Goal: Task Accomplishment & Management: Manage account settings

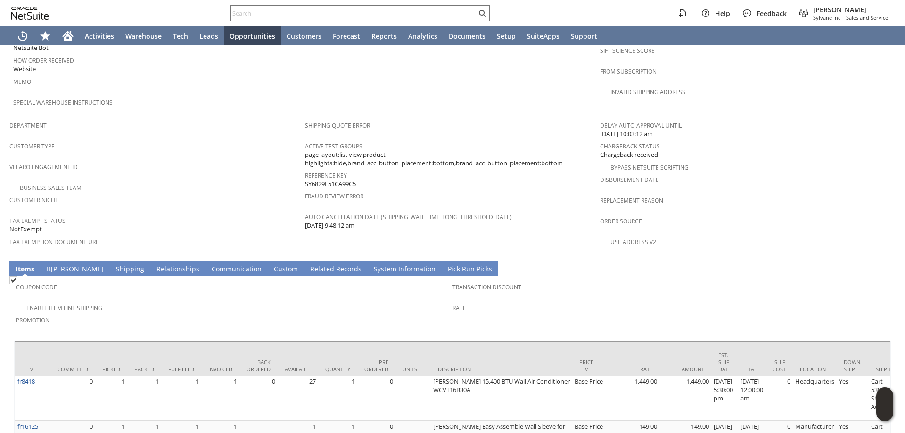
scroll to position [642, 0]
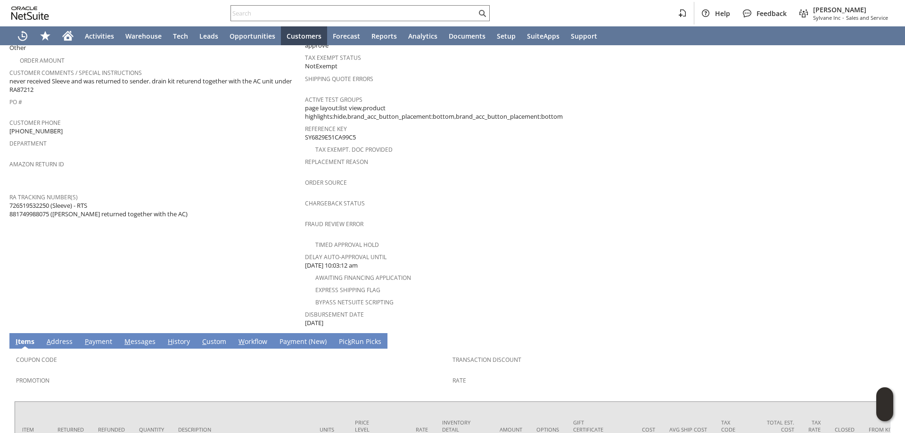
scroll to position [231, 0]
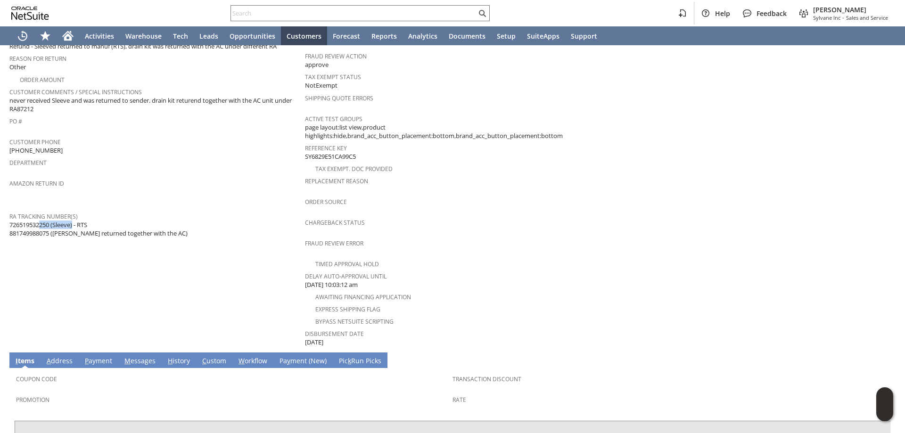
drag, startPoint x: 50, startPoint y: 213, endPoint x: 12, endPoint y: 214, distance: 38.2
click at [10, 220] on span "726519532250 (Sleeve) - RTS 881749988075 (Drainkit returned together with the A…" at bounding box center [98, 228] width 178 height 17
copy span "726519532250"
drag, startPoint x: 50, startPoint y: 226, endPoint x: 10, endPoint y: 226, distance: 40.0
click at [10, 226] on span "726519532250 (Sleeve) - RTS 881749988075 (Drainkit returned together with the A…" at bounding box center [98, 228] width 178 height 17
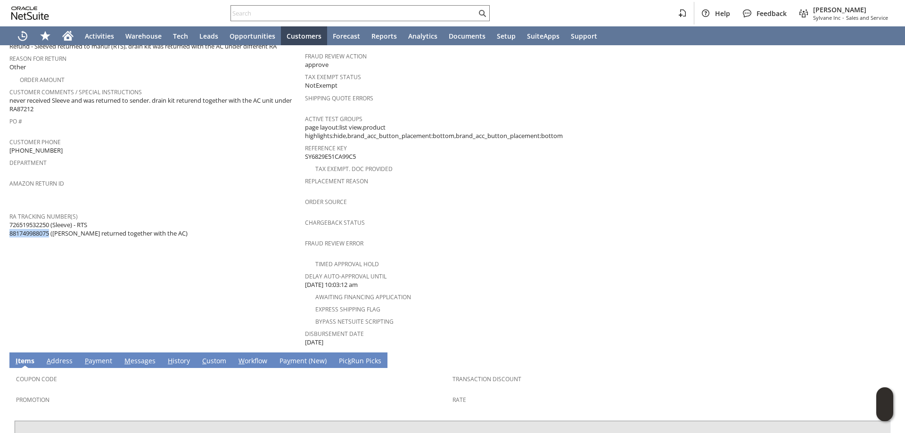
copy span "881749988075"
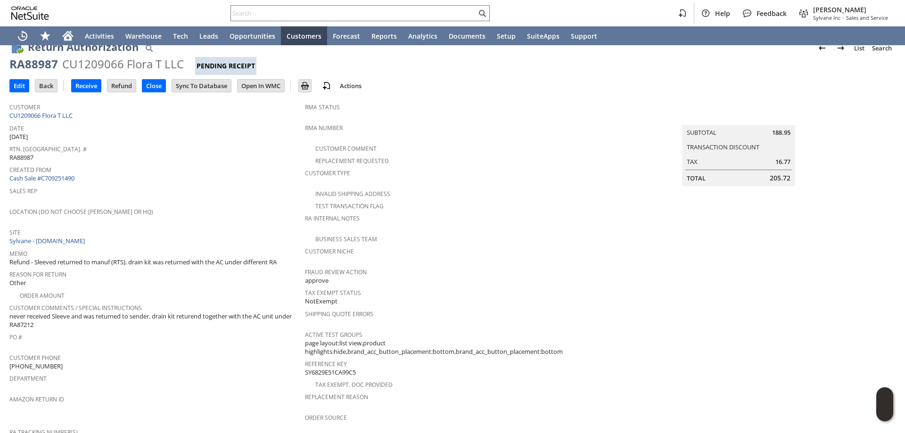
scroll to position [0, 0]
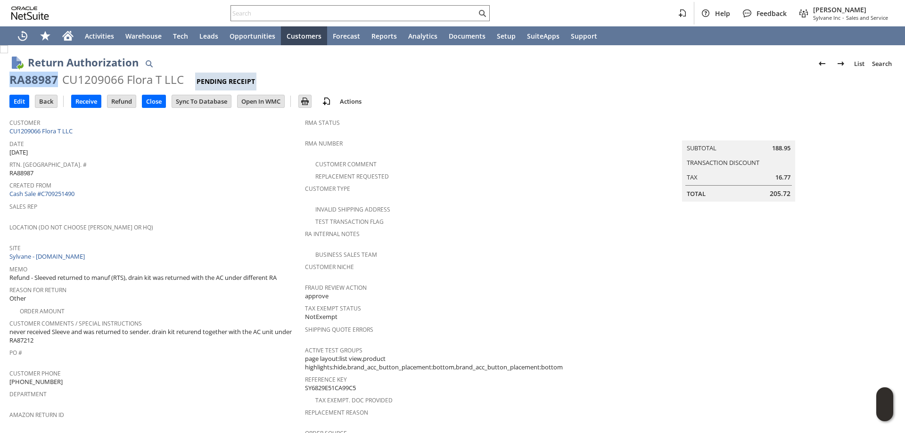
drag, startPoint x: 43, startPoint y: 80, endPoint x: 8, endPoint y: 82, distance: 35.4
click at [8, 82] on div "Return Authorization List Search RA88987 CU1209066 Flora T LLC Pending Receipt …" at bounding box center [452, 420] width 905 height 750
copy div "RA88987"
drag, startPoint x: 761, startPoint y: 190, endPoint x: 789, endPoint y: 187, distance: 27.9
click at [789, 187] on table "Summary Subtotal 188.95 Transaction Discount Tax 16.77 Total 205.72" at bounding box center [738, 163] width 113 height 76
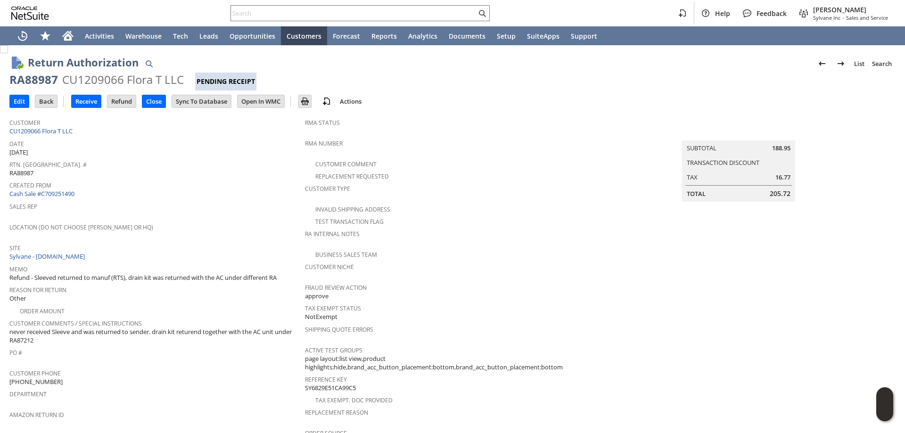
click at [787, 191] on table "Summary Subtotal 188.95 Transaction Discount Tax 16.77 Total 205.72" at bounding box center [738, 163] width 113 height 76
drag, startPoint x: 775, startPoint y: 195, endPoint x: 784, endPoint y: 191, distance: 10.0
click at [784, 191] on td "Total 205.72" at bounding box center [738, 194] width 111 height 14
copy div "205.72"
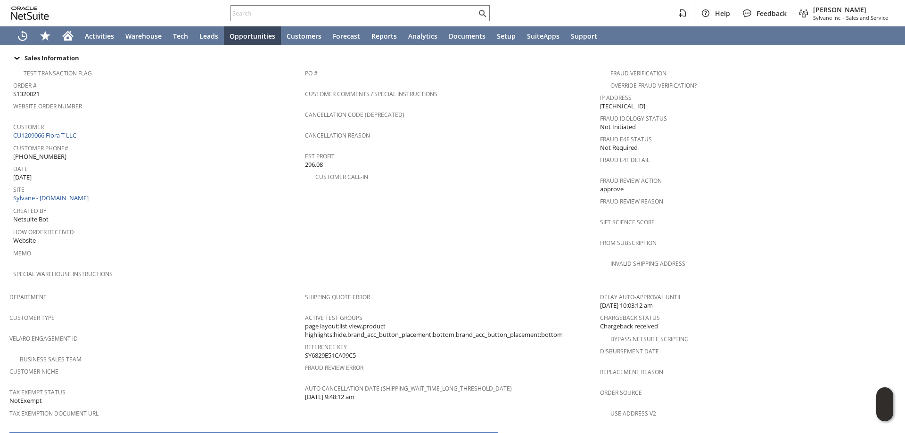
scroll to position [377, 0]
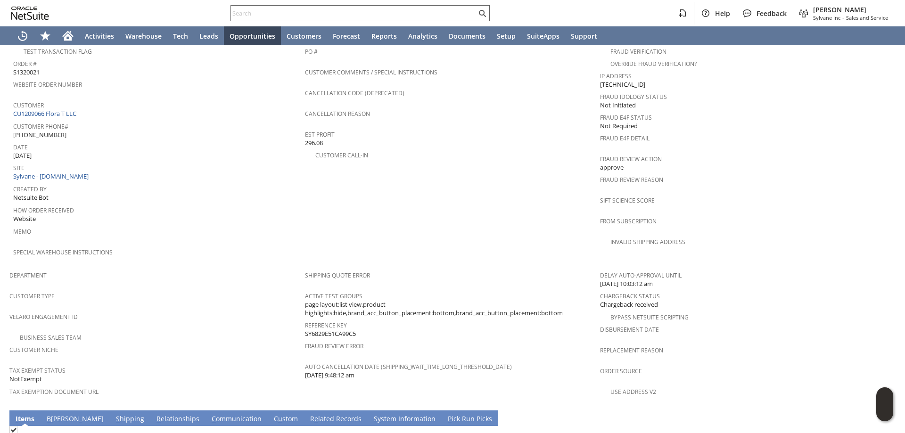
click at [463, 12] on input "text" at bounding box center [353, 13] width 245 height 11
paste input "7343691977"
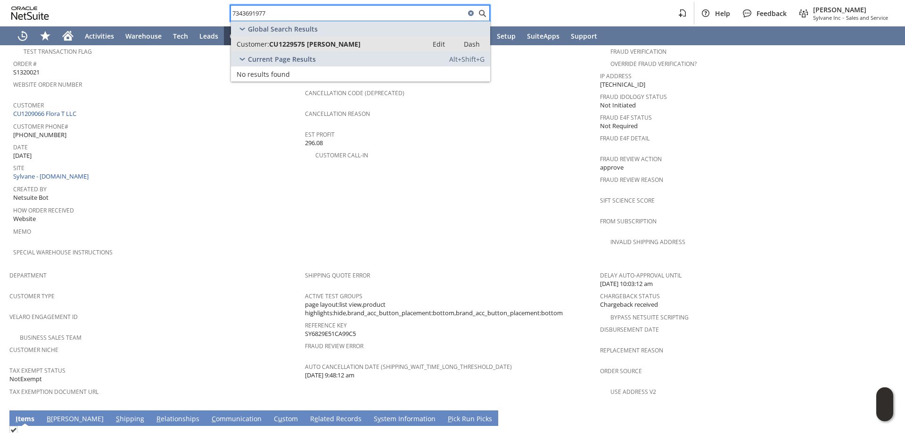
type input "7343691977"
drag, startPoint x: 342, startPoint y: 46, endPoint x: 349, endPoint y: 46, distance: 7.1
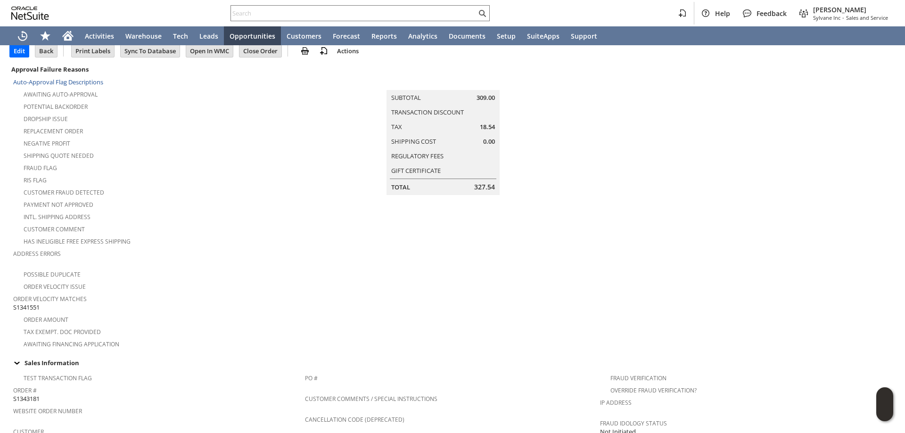
scroll to position [236, 0]
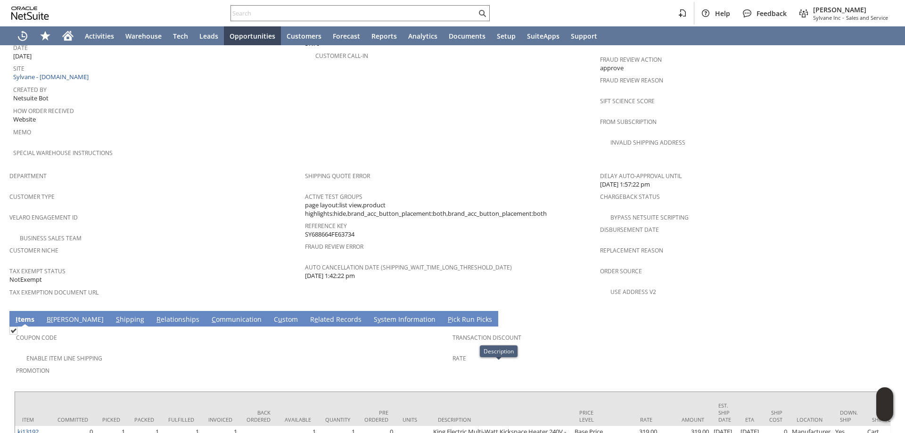
scroll to position [471, 0]
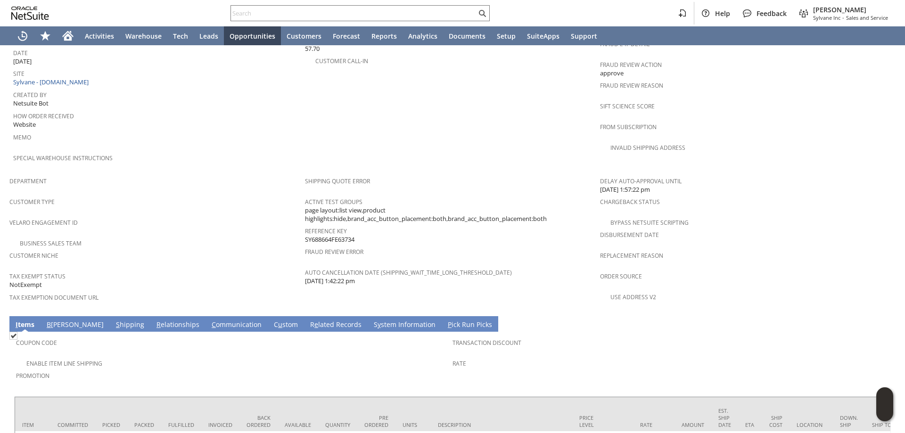
click at [345, 369] on td "Promotion" at bounding box center [234, 379] width 436 height 21
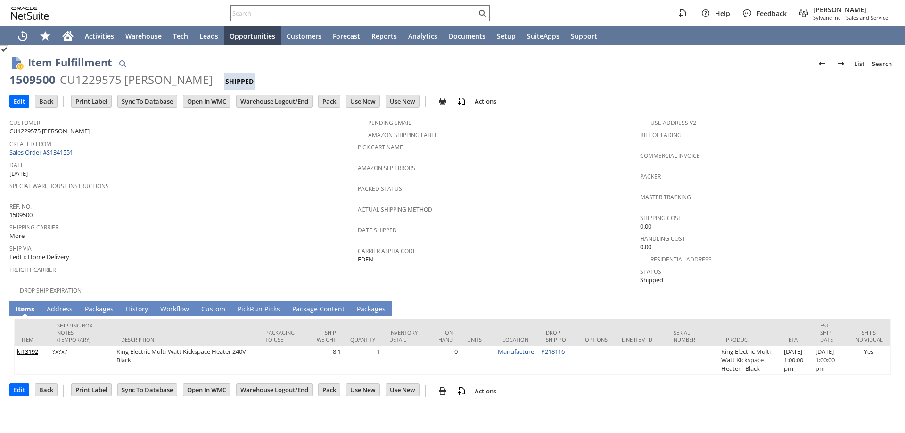
click at [108, 304] on link "P ackages" at bounding box center [98, 309] width 33 height 10
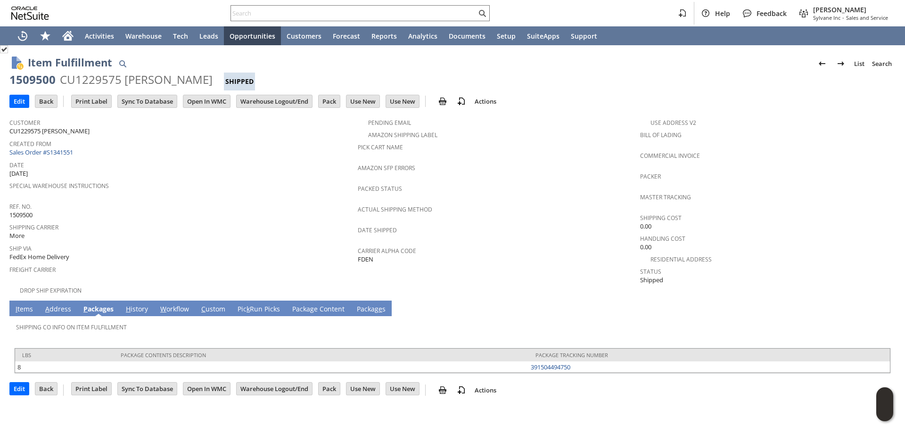
click at [30, 304] on link "I tems" at bounding box center [24, 309] width 22 height 10
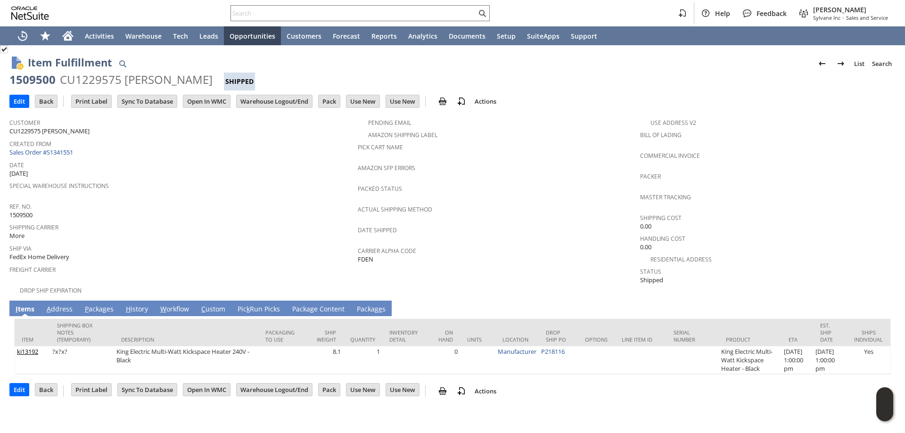
click at [66, 304] on link "A ddress" at bounding box center [59, 309] width 31 height 10
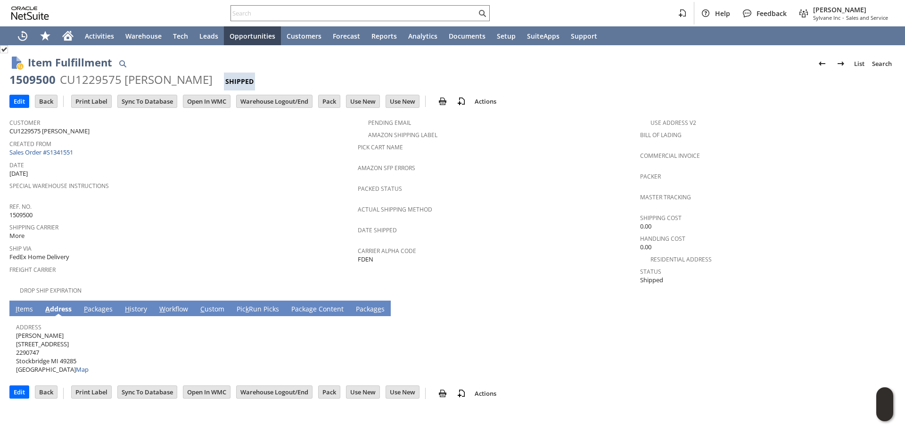
drag, startPoint x: 51, startPoint y: 332, endPoint x: 17, endPoint y: 332, distance: 34.4
click at [17, 332] on span "Tom Davis 5220 Shepper Rd 2290747 Stockbridge MI 49285 United States Map" at bounding box center [52, 352] width 73 height 43
copy span "Tom Davis"
click at [64, 338] on span "Tom Davis 5220 Shepper Rd 2290747 Stockbridge MI 49285 United States Map" at bounding box center [52, 352] width 73 height 43
drag, startPoint x: 64, startPoint y: 338, endPoint x: 16, endPoint y: 334, distance: 48.2
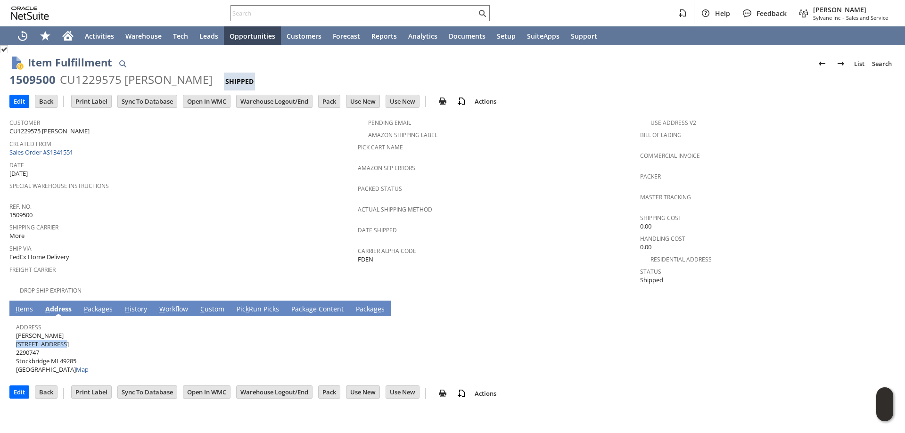
click at [16, 334] on span "Tom Davis 5220 Shepper Rd 2290747 Stockbridge MI 49285 United States Map" at bounding box center [52, 352] width 73 height 43
copy span "[STREET_ADDRESS]"
drag, startPoint x: 60, startPoint y: 352, endPoint x: 77, endPoint y: 354, distance: 17.1
click at [77, 354] on span "Tom Davis 5220 Shepper Rd 2290747 Stockbridge MI 49285 United States Map" at bounding box center [52, 352] width 73 height 43
copy span "49285"
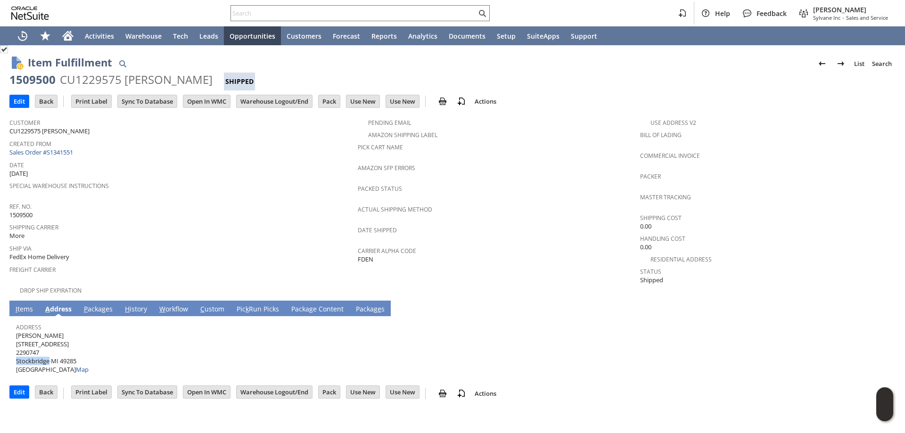
drag, startPoint x: 49, startPoint y: 355, endPoint x: 17, endPoint y: 355, distance: 32.0
click at [17, 355] on span "Tom Davis 5220 Shepper Rd 2290747 Stockbridge MI 49285 United States Map" at bounding box center [52, 352] width 73 height 43
copy span "Stockbridge"
click at [92, 306] on link "P ackages" at bounding box center [98, 309] width 33 height 10
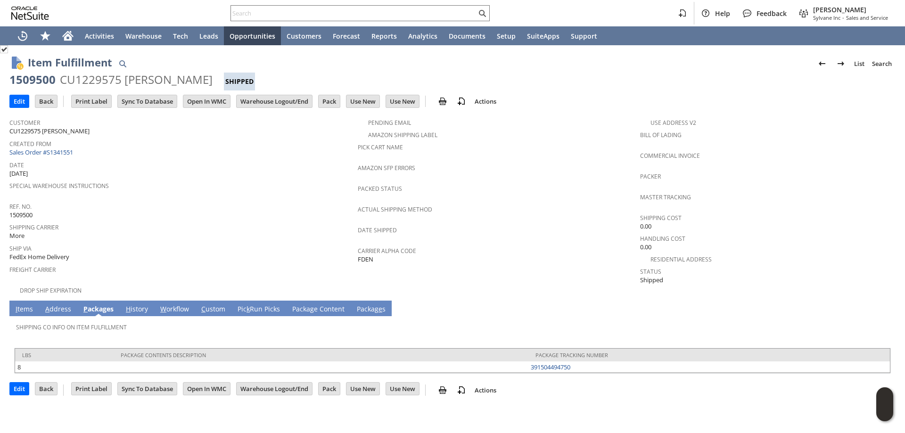
click at [22, 304] on link "I tems" at bounding box center [24, 309] width 22 height 10
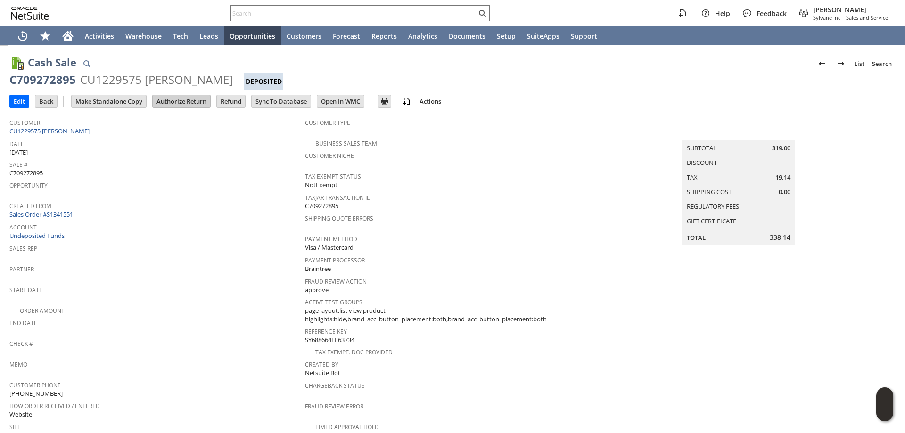
click at [196, 101] on input "Authorize Return" at bounding box center [181, 101] width 57 height 12
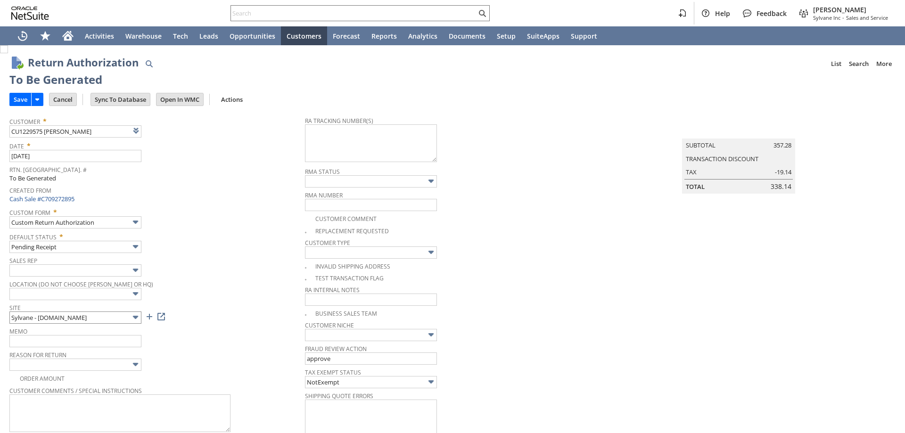
type input "Add"
type input "Copy Previous"
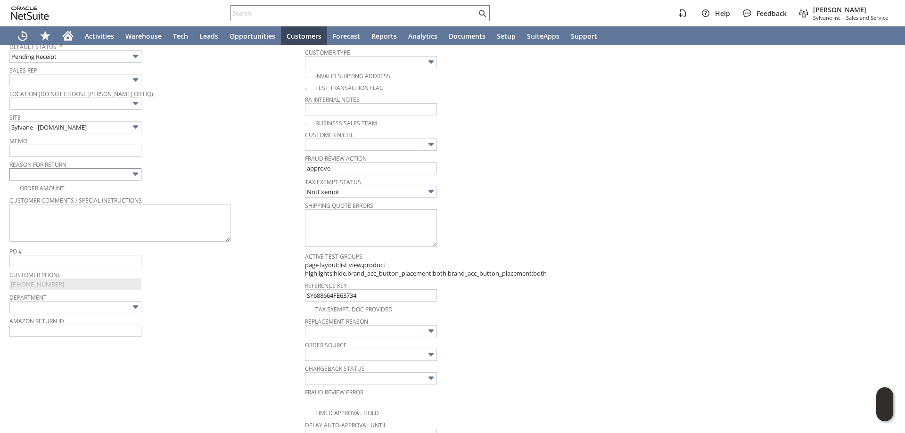
scroll to position [176, 0]
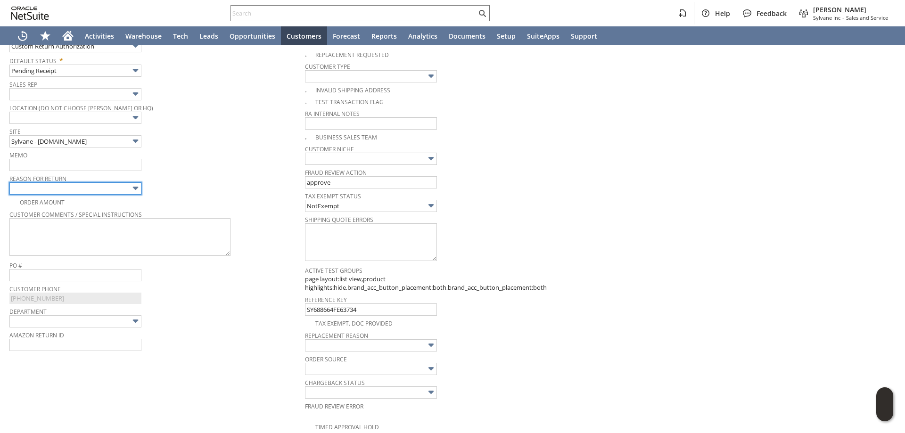
click at [63, 191] on input "text" at bounding box center [75, 188] width 132 height 12
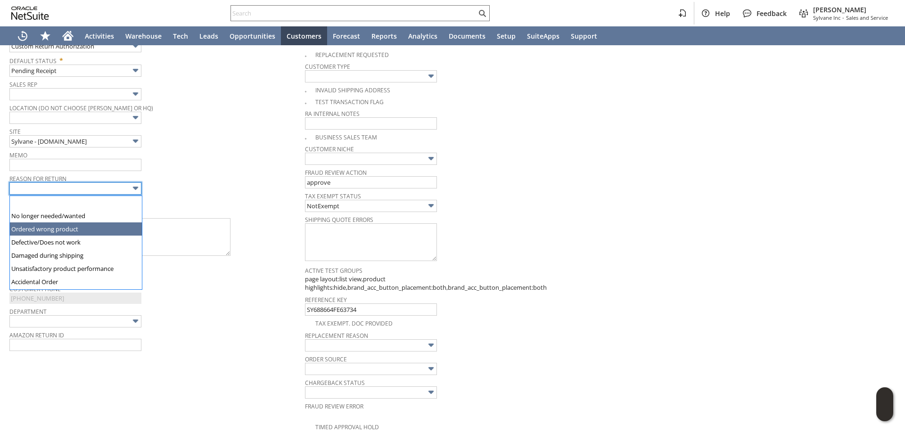
type input "Ordered wrong product"
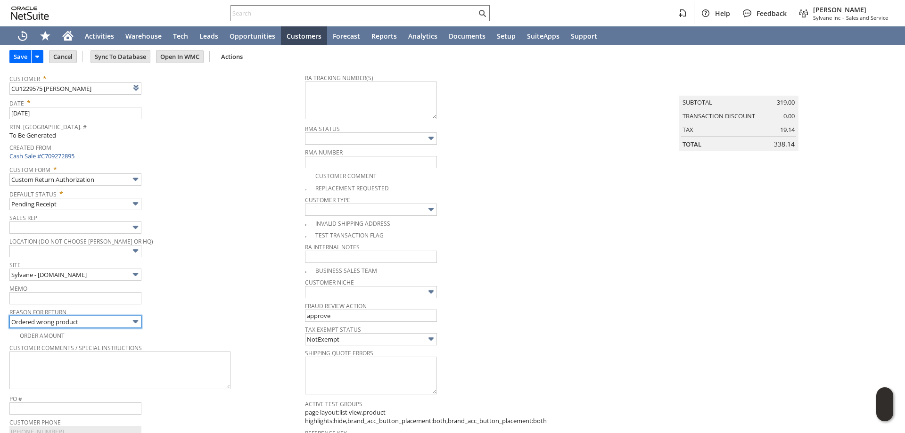
scroll to position [35, 0]
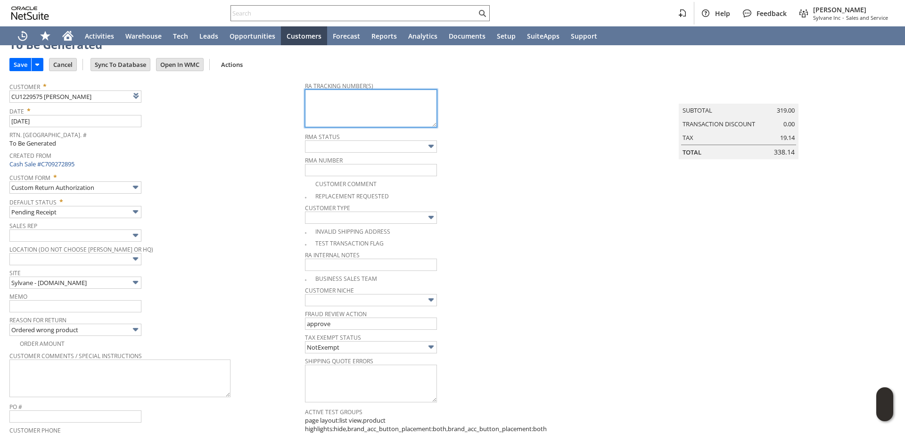
click at [394, 115] on textarea at bounding box center [371, 109] width 132 height 38
paste textarea "791888907963"
type textarea "791888907963 - returning to Manuf"
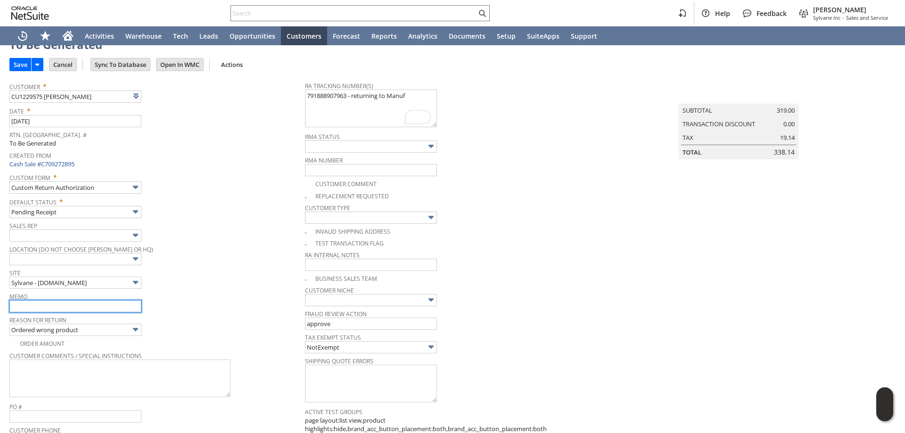
click at [81, 306] on input "text" at bounding box center [75, 306] width 132 height 12
drag, startPoint x: 23, startPoint y: 308, endPoint x: 0, endPoint y: 311, distance: 23.3
type input "Refund once credit received from manuf"
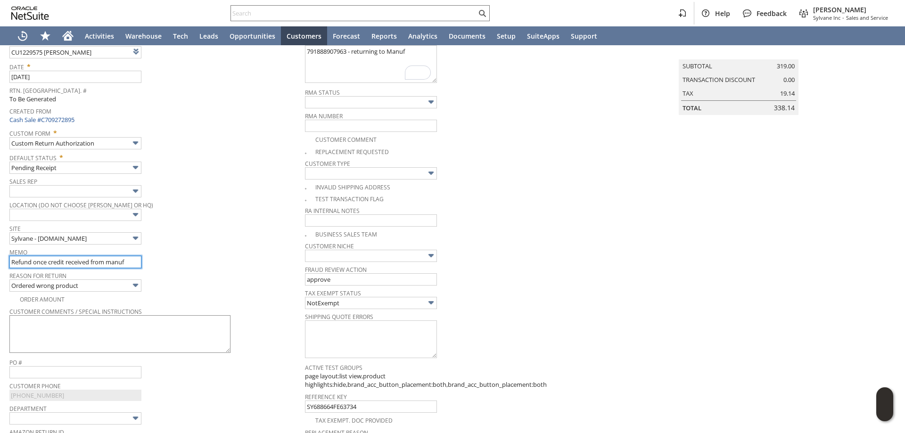
scroll to position [82, 0]
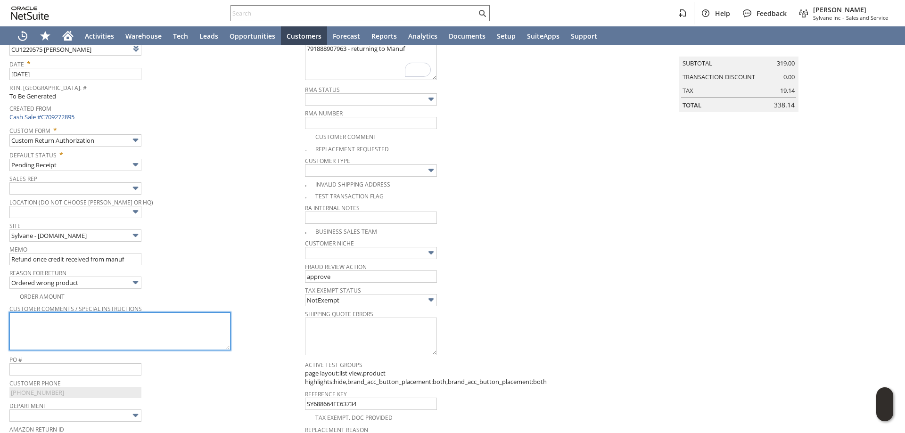
click at [79, 334] on textarea at bounding box center [119, 331] width 221 height 38
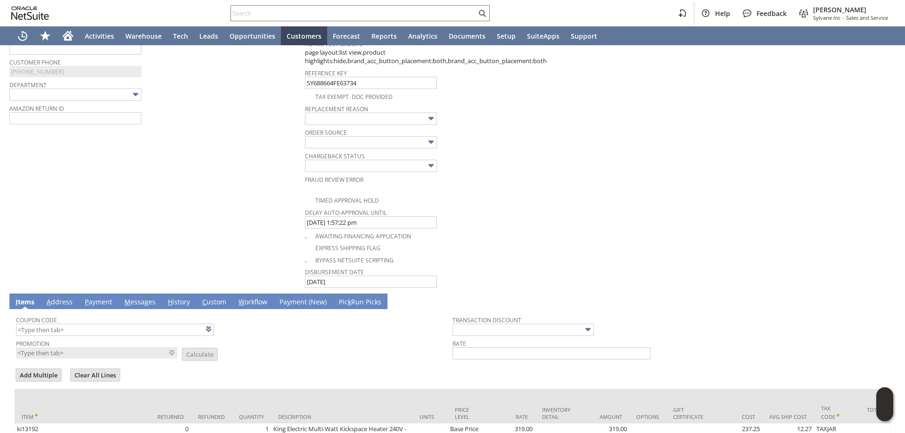
scroll to position [223, 0]
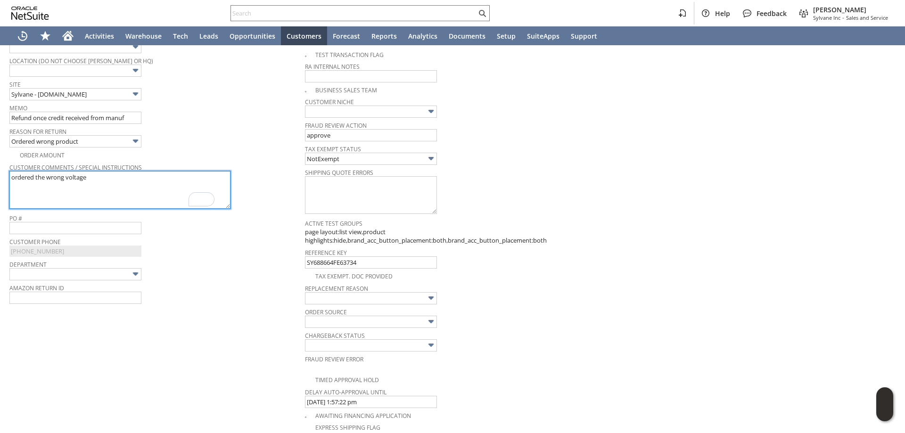
click at [57, 194] on textarea "ordered the wrong voltage" at bounding box center [119, 190] width 221 height 38
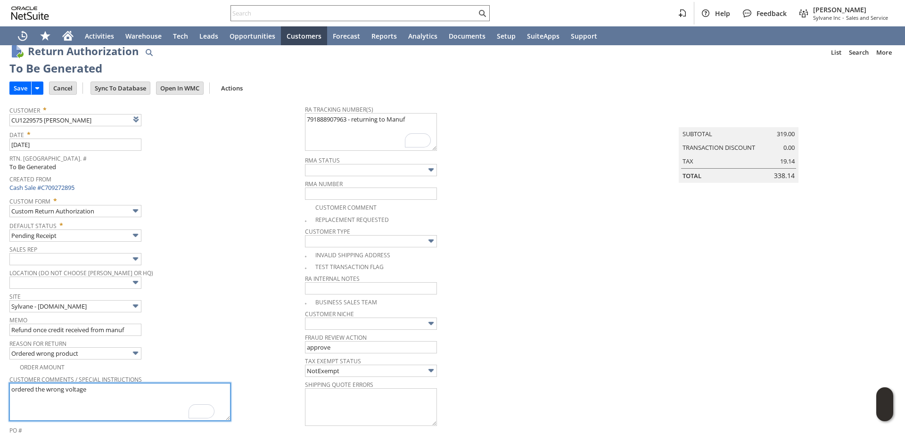
scroll to position [0, 0]
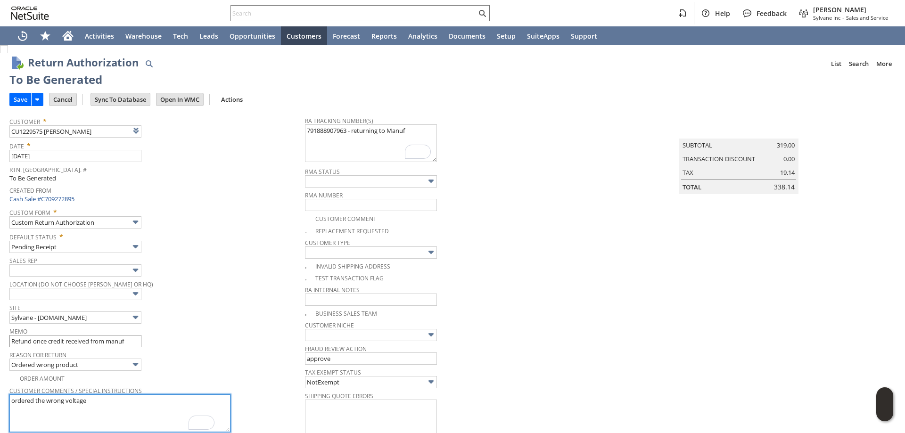
type textarea "ordered the wrong voltage"
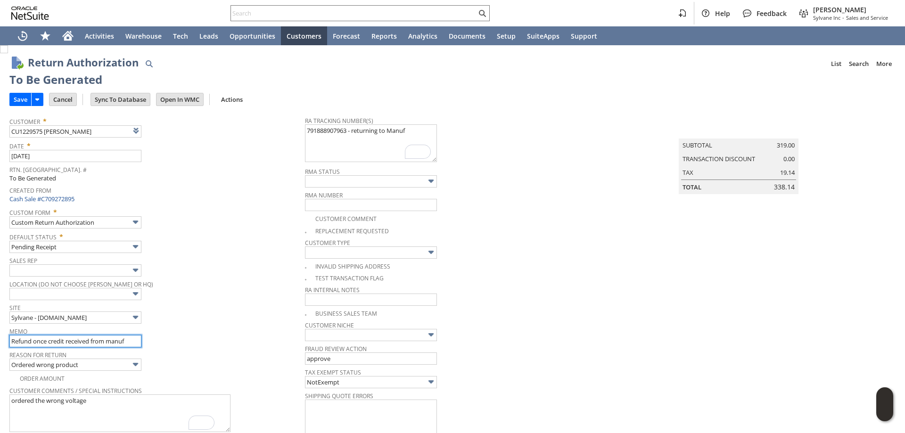
click at [127, 344] on input "Refund once credit received from manuf" at bounding box center [75, 341] width 132 height 12
drag, startPoint x: 133, startPoint y: 338, endPoint x: 137, endPoint y: 343, distance: 5.7
click at [133, 339] on input "Refund once credit received from manuf /" at bounding box center [75, 341] width 132 height 12
paste input "RMA000000013366"
type input "Refund once credit received from manuf / RMA000000013366"
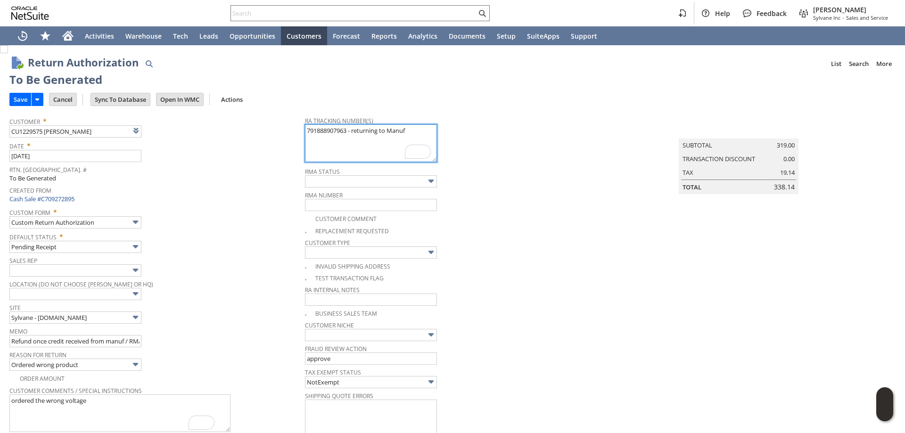
click at [412, 134] on textarea "791888907963 - returning to Manuf" at bounding box center [371, 143] width 132 height 38
paste textarea "RMA000000013366"
type textarea "791888907963 - returning to Manuf RMA000000013366 (manuf RMA)"
click at [17, 101] on input "Save" at bounding box center [20, 99] width 21 height 12
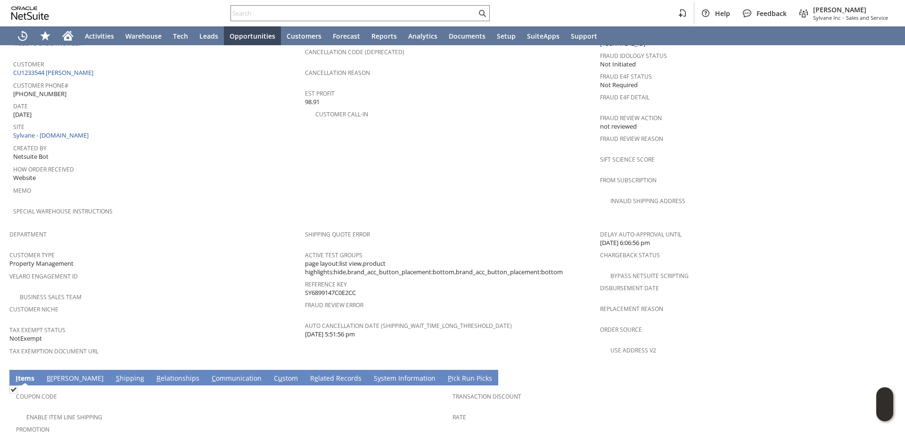
scroll to position [543, 0]
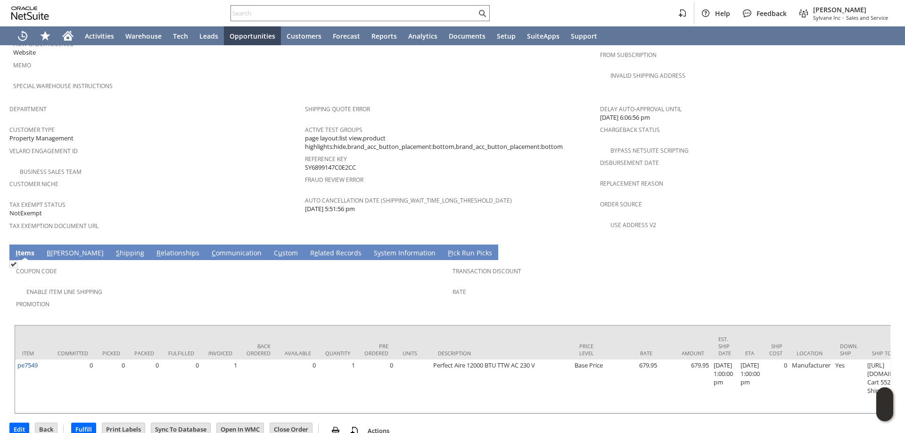
click at [209, 248] on link "C ommunication" at bounding box center [236, 253] width 55 height 10
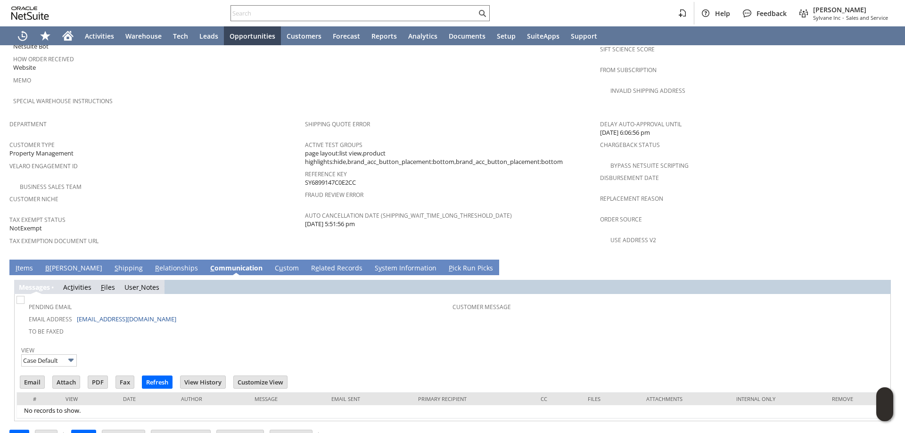
scroll to position [0, 0]
click at [35, 376] on input "Email" at bounding box center [32, 382] width 24 height 12
click at [389, 14] on input "text" at bounding box center [353, 13] width 245 height 11
paste input "4232780087"
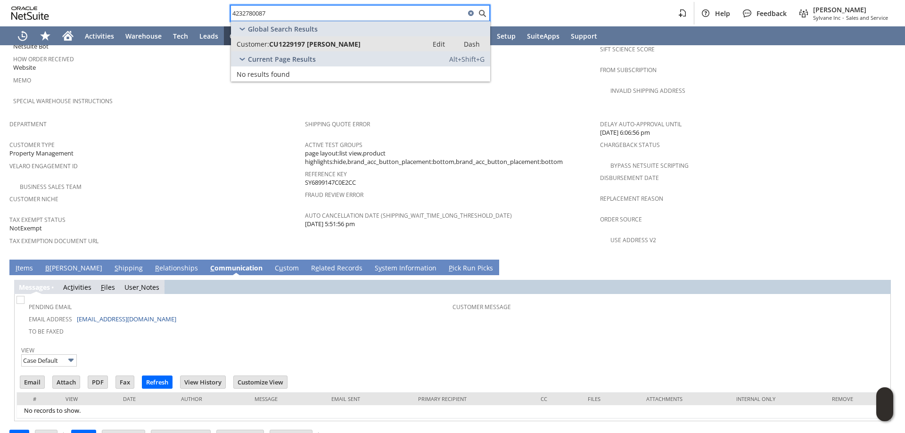
type input "4232780087"
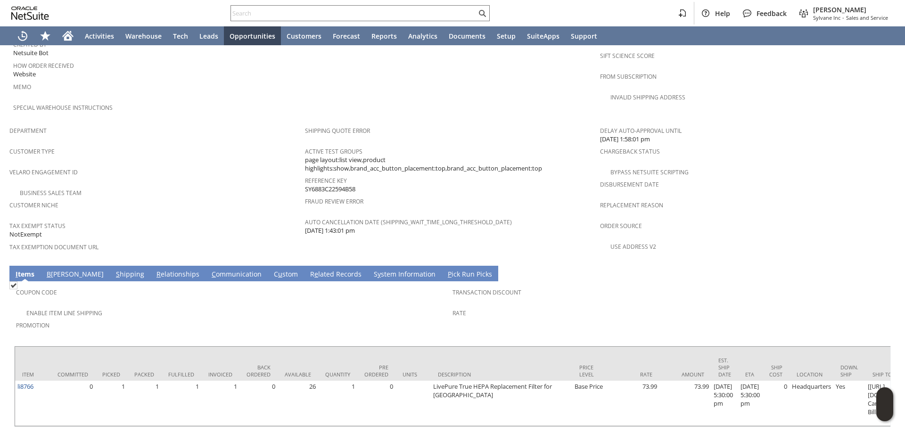
scroll to position [535, 0]
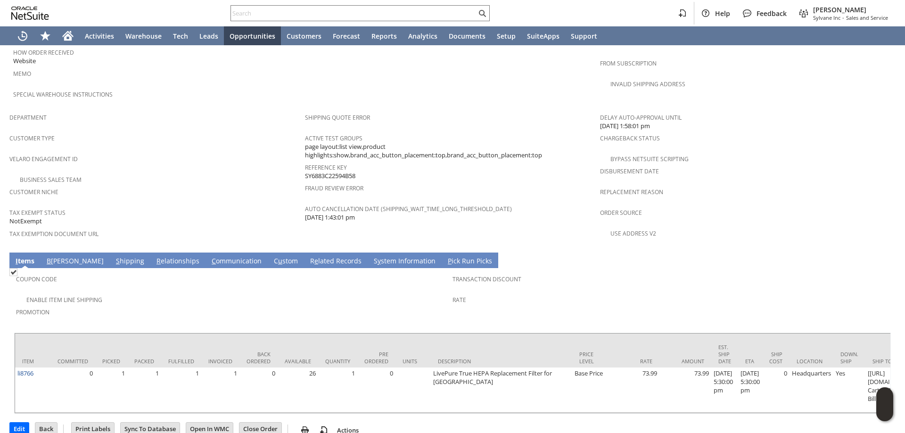
click at [114, 256] on link "S hipping" at bounding box center [130, 261] width 33 height 10
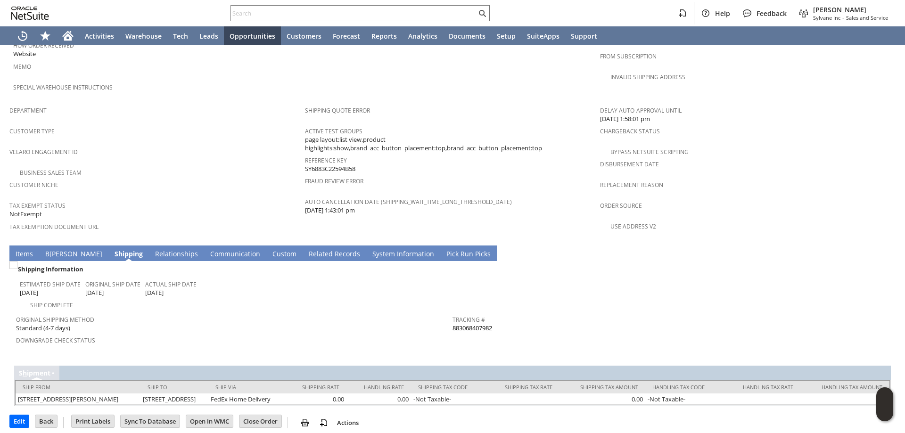
scroll to position [542, 0]
click at [25, 249] on link "I tems" at bounding box center [24, 254] width 22 height 10
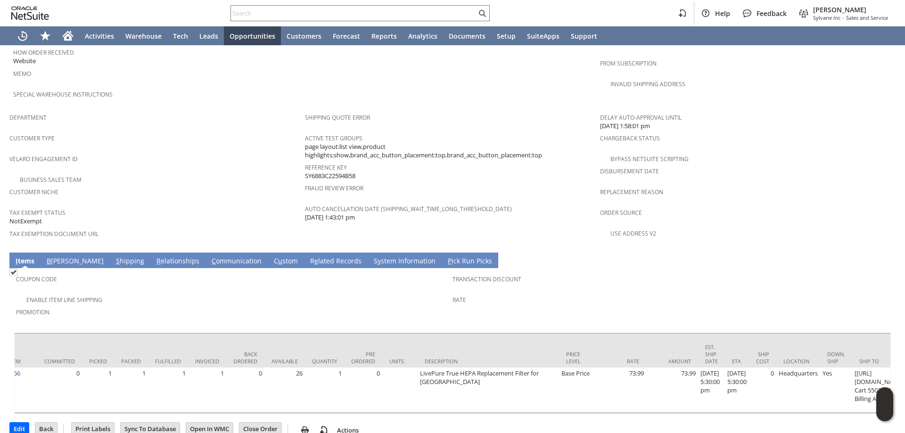
scroll to position [0, 0]
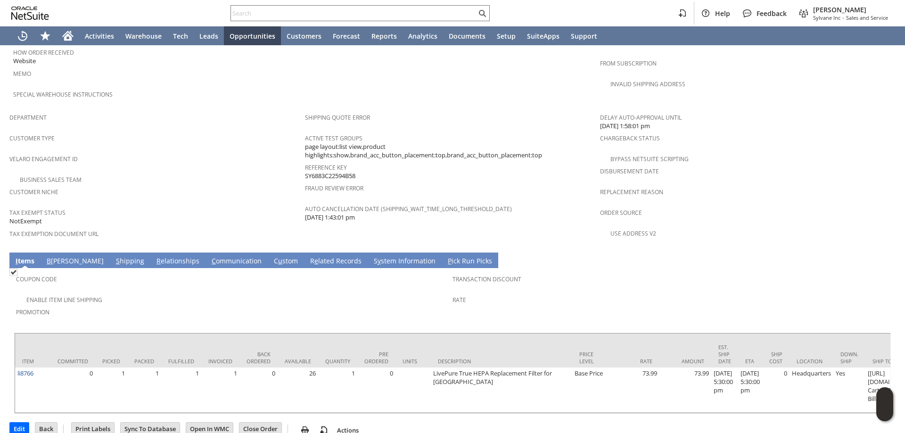
click at [110, 253] on td "S hipping" at bounding box center [130, 261] width 41 height 16
click at [114, 256] on link "S hipping" at bounding box center [130, 261] width 33 height 10
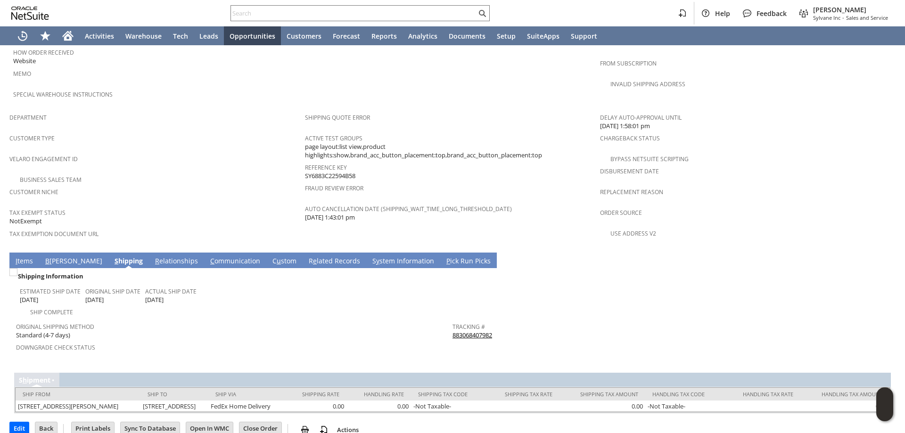
click at [310, 341] on div "Downgrade Check Status" at bounding box center [232, 351] width 432 height 20
click at [22, 256] on link "I tems" at bounding box center [24, 261] width 22 height 10
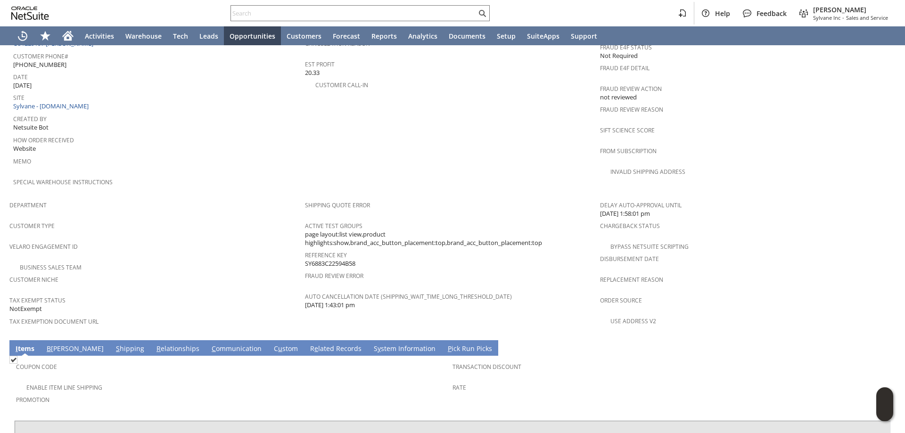
scroll to position [471, 0]
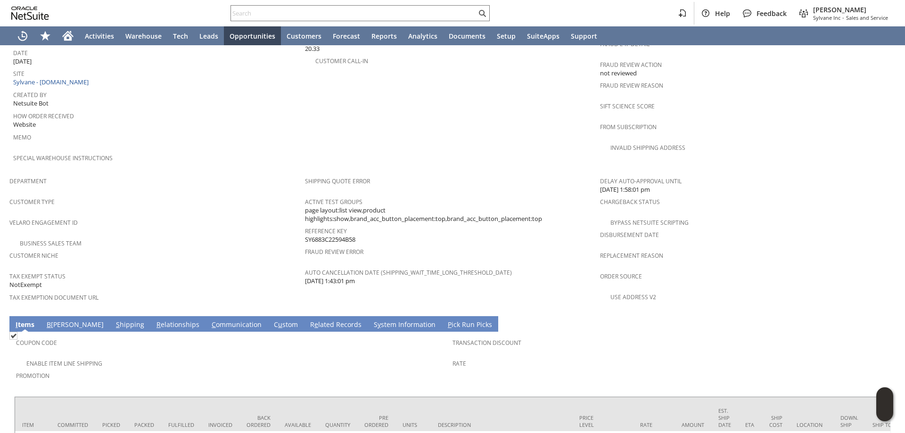
click at [48, 320] on span "B" at bounding box center [49, 324] width 4 height 9
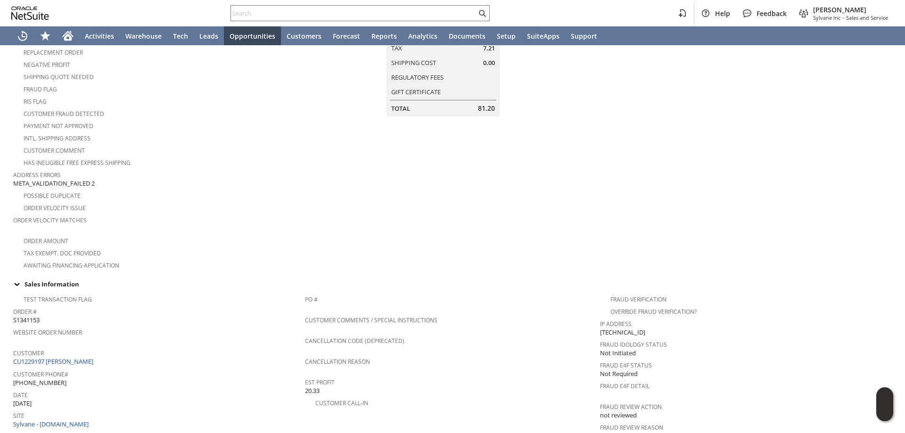
scroll to position [0, 0]
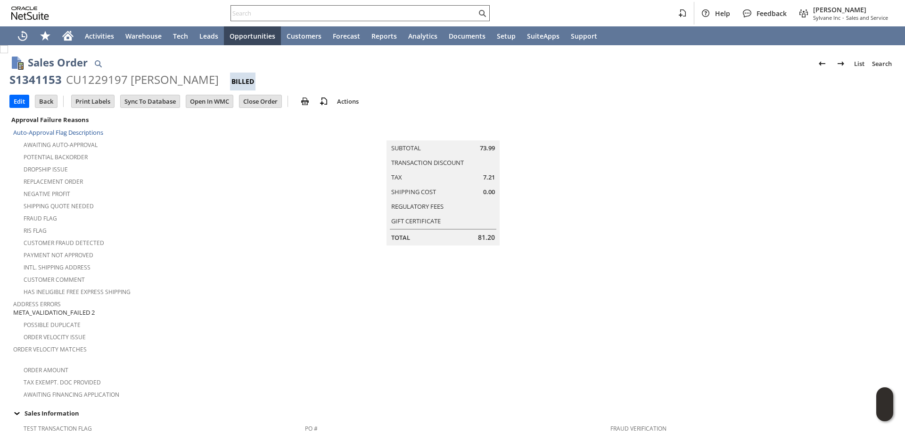
click at [465, 16] on input "text" at bounding box center [353, 13] width 245 height 11
paste input "derick.melander@mindspring.com"
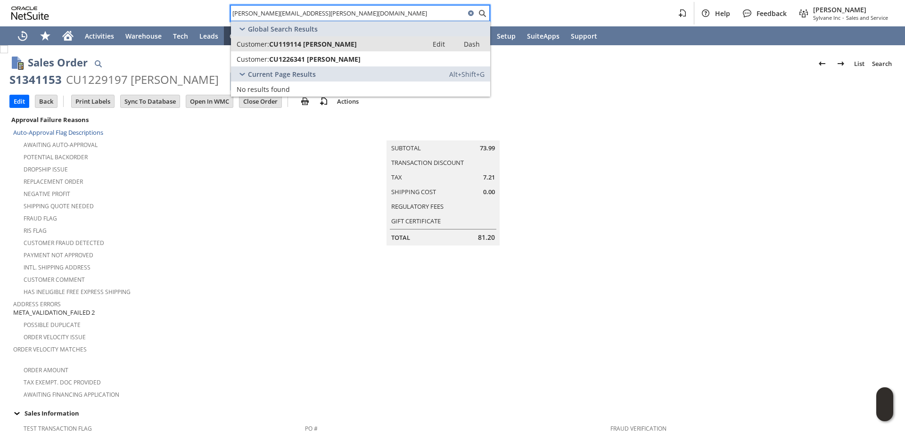
type input "derick.melander@mindspring.com"
click at [351, 41] on span "CU119114 Derick Melander" at bounding box center [313, 44] width 88 height 9
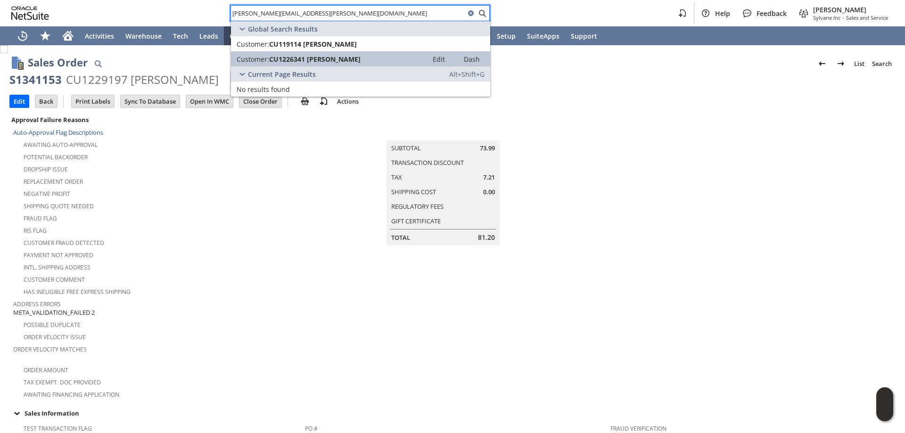
click at [338, 58] on span "CU1226341 Derick R Melander" at bounding box center [314, 59] width 91 height 9
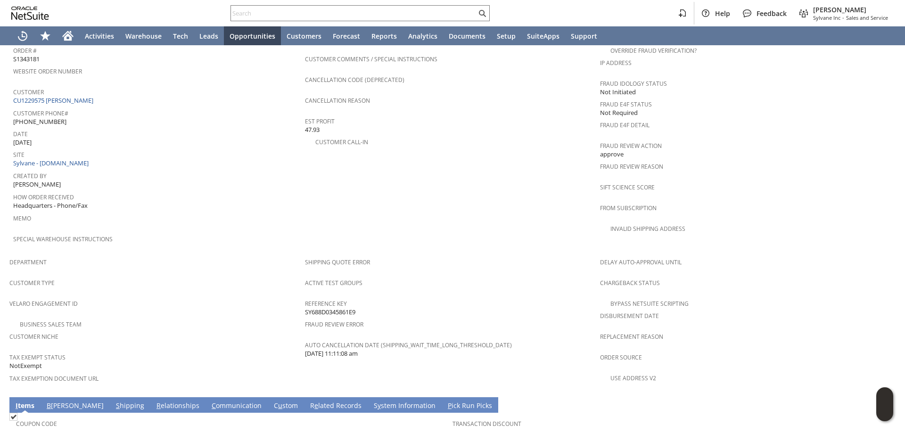
scroll to position [377, 0]
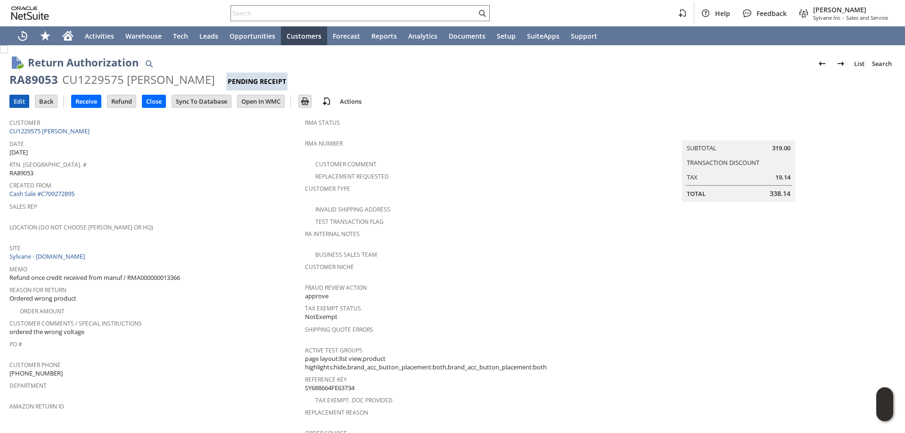
click at [16, 99] on input "Edit" at bounding box center [19, 101] width 19 height 12
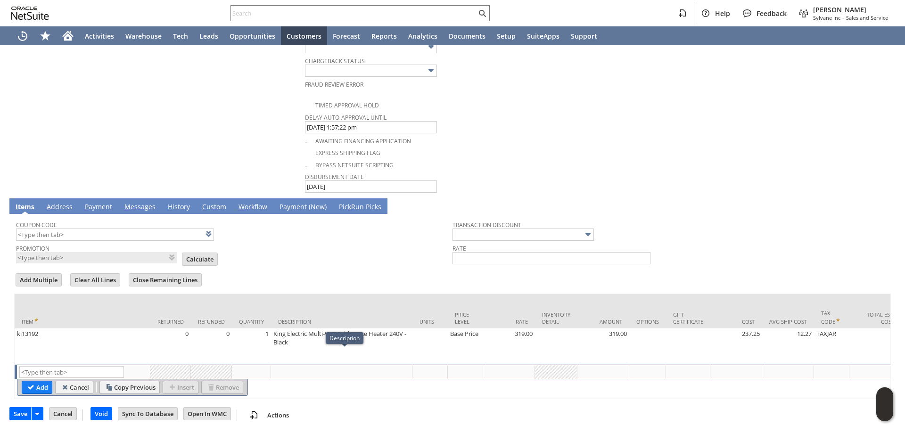
scroll to position [509, 0]
click at [91, 366] on input "text" at bounding box center [71, 372] width 105 height 12
type input "RSC1"
type input "Disco...rice"
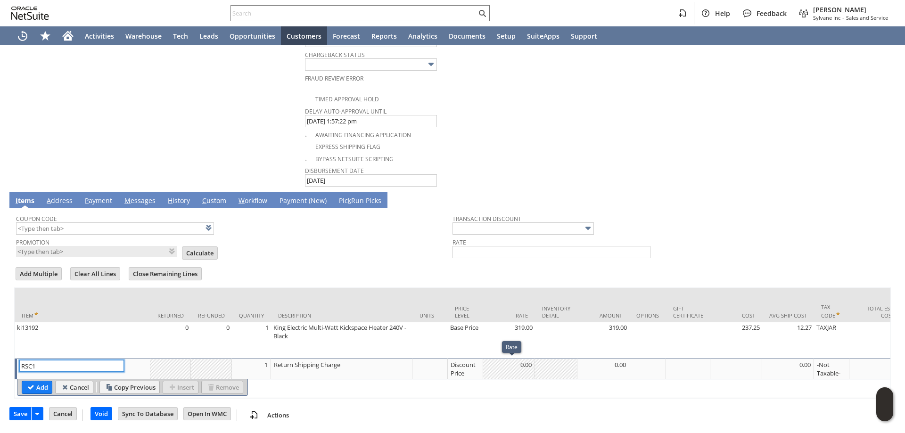
type input "RSC1"
click at [467, 368] on div "Discount Price" at bounding box center [465, 369] width 30 height 18
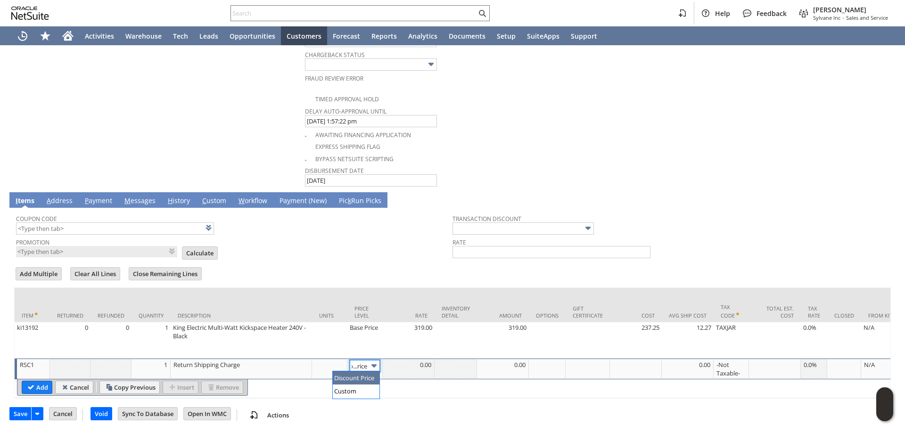
scroll to position [0, 0]
click at [376, 365] on img at bounding box center [373, 365] width 11 height 11
click at [365, 362] on input "Disco...rice" at bounding box center [365, 366] width 30 height 12
type input "Custom"
click at [503, 364] on div at bounding box center [502, 364] width 47 height 9
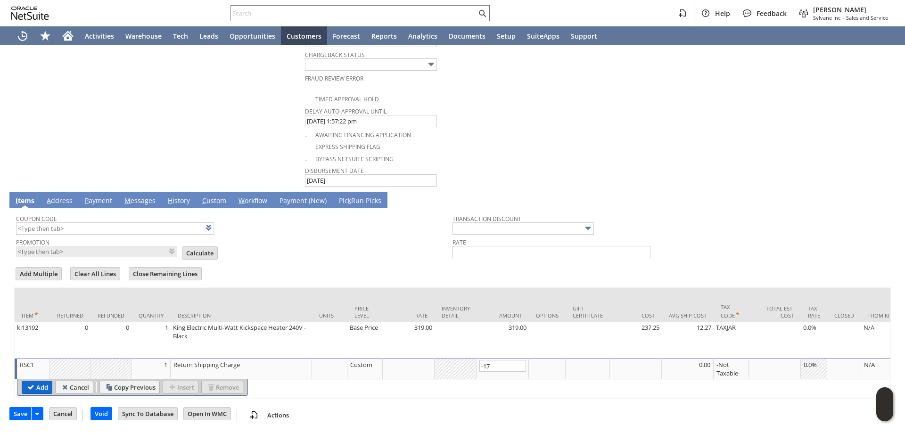
type input "-17.00"
click at [36, 390] on input "Add" at bounding box center [37, 387] width 30 height 12
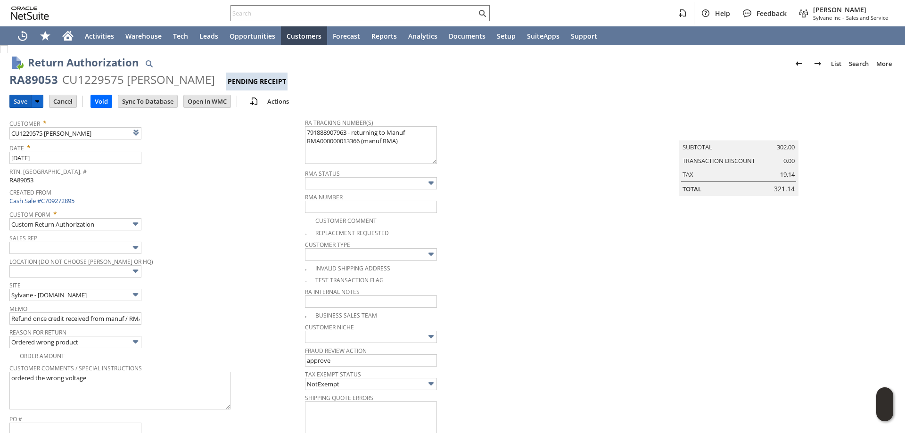
click at [22, 99] on input "Save" at bounding box center [20, 101] width 21 height 12
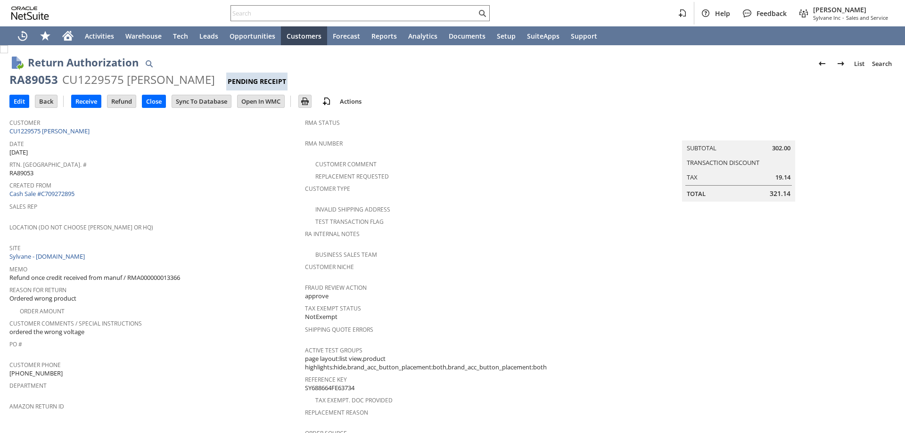
scroll to position [237, 0]
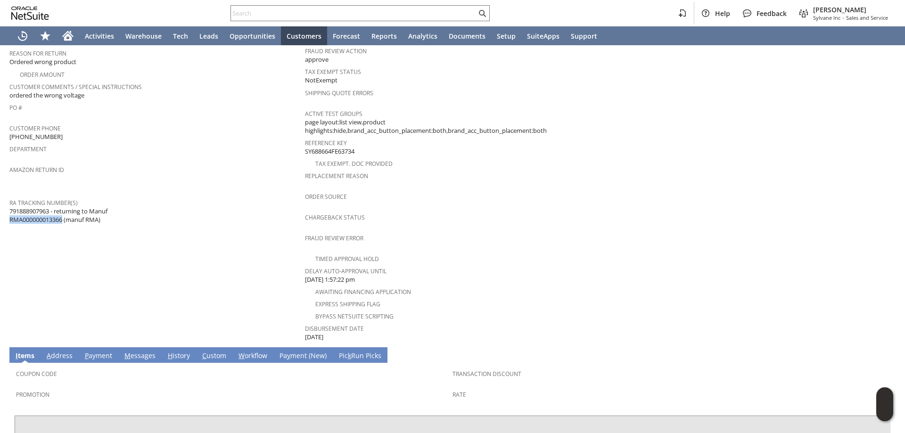
drag, startPoint x: 58, startPoint y: 210, endPoint x: 11, endPoint y: 209, distance: 47.1
click at [11, 209] on span "791888907963 - returning to Manuf RMA000000013366 (manuf RMA)" at bounding box center [58, 215] width 98 height 17
copy span "RMA000000013366"
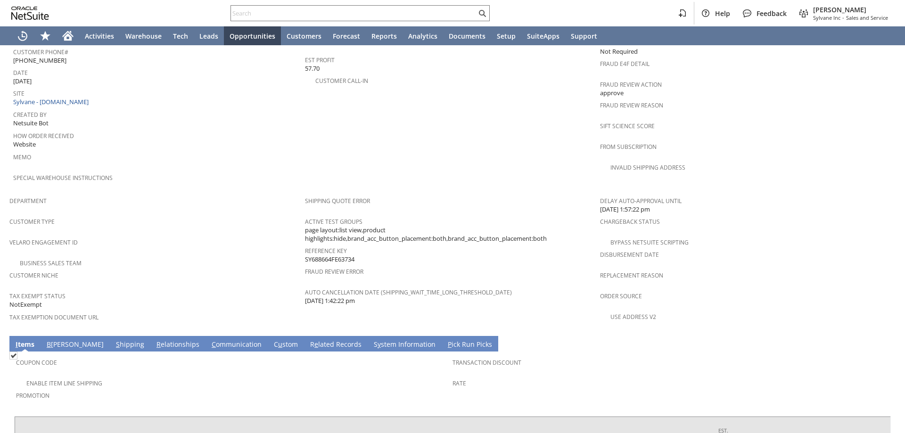
scroll to position [449, 0]
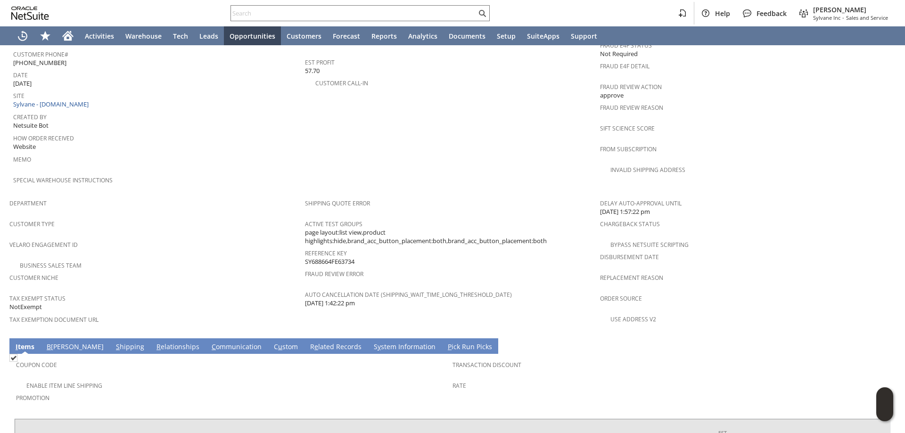
drag, startPoint x: 353, startPoint y: 245, endPoint x: 339, endPoint y: 280, distance: 38.1
click at [305, 246] on div "Reference Key SY688664FE63734" at bounding box center [450, 256] width 291 height 20
copy span "SY688664FE63734"
click at [845, 250] on span "Disbursement Date" at bounding box center [745, 255] width 291 height 11
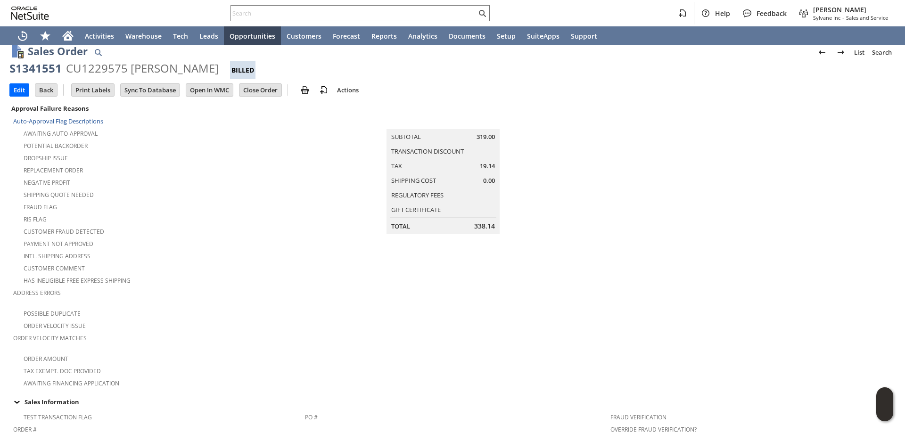
scroll to position [0, 0]
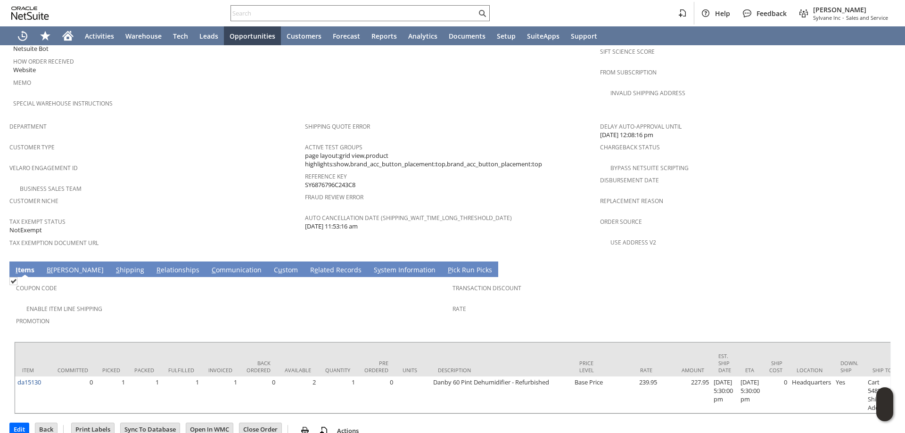
scroll to position [526, 0]
click at [209, 265] on link "C ommunication" at bounding box center [236, 270] width 55 height 10
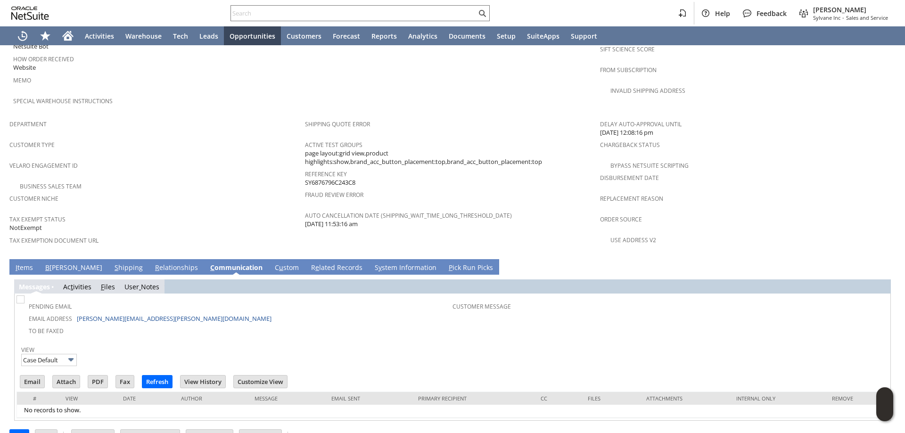
scroll to position [0, 0]
click at [33, 375] on input "Email" at bounding box center [32, 381] width 24 height 12
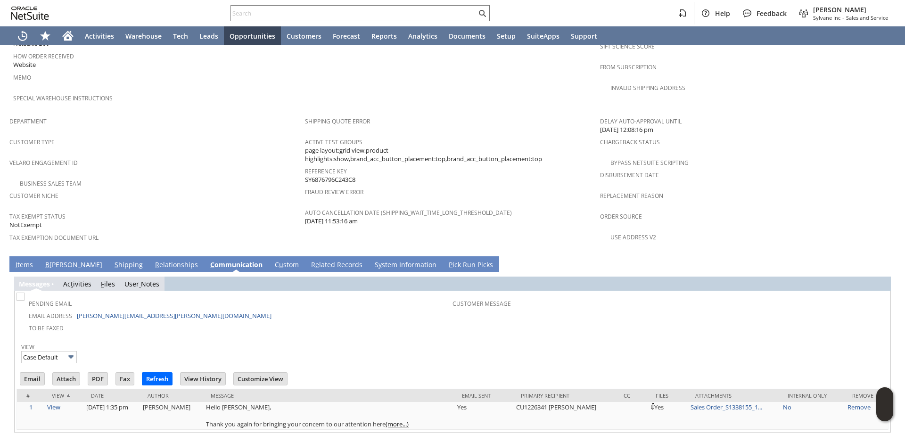
scroll to position [543, 0]
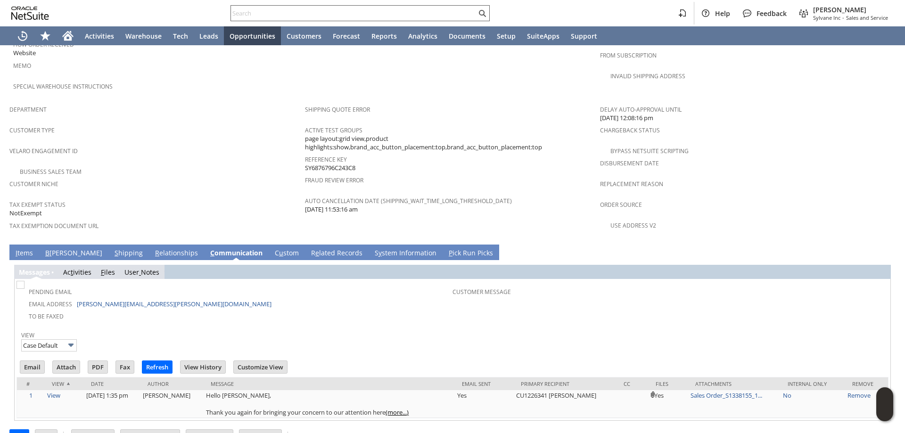
click at [306, 12] on input "text" at bounding box center [353, 13] width 245 height 11
paste input "5878504406"
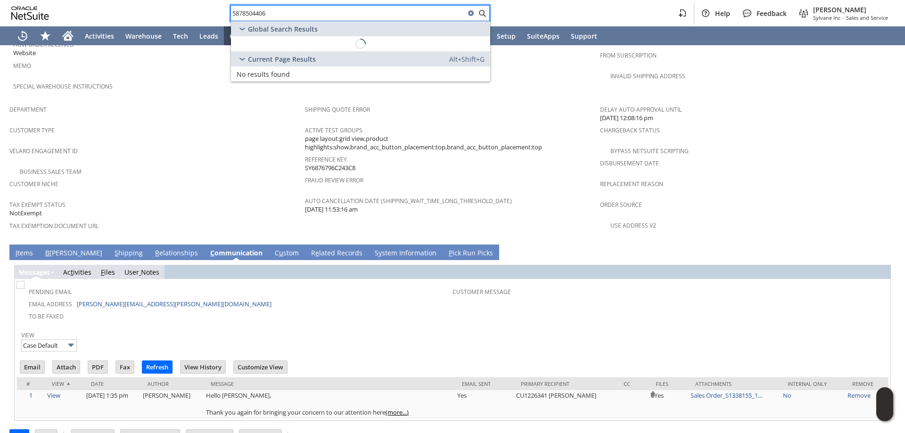
paste input "5878504406"
drag, startPoint x: 190, startPoint y: 9, endPoint x: 182, endPoint y: 10, distance: 8.0
click at [134, 9] on div "58785044065878504406 Help Feedback Mark Neri Sylvane Inc - Sales and Service" at bounding box center [452, 13] width 905 height 26
paste input "text"
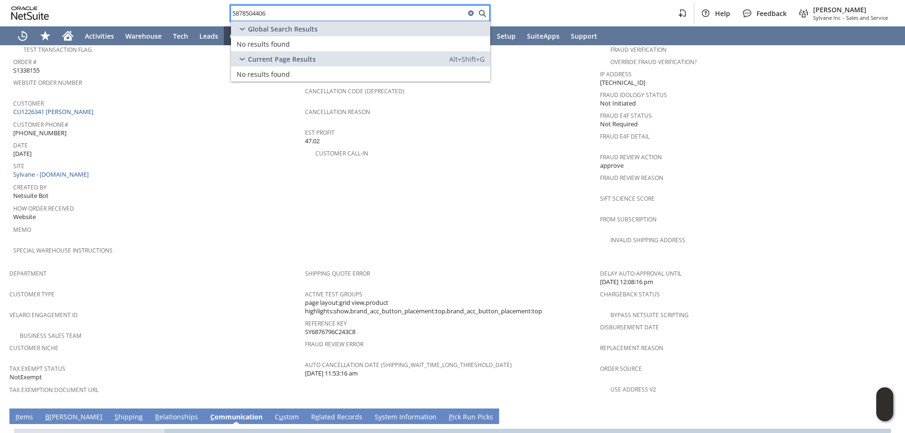
scroll to position [307, 0]
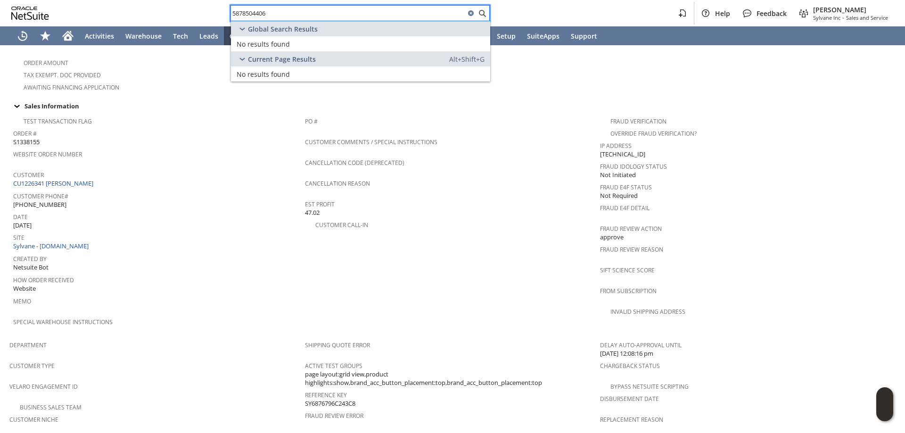
drag, startPoint x: 81, startPoint y: -13, endPoint x: 58, endPoint y: -15, distance: 23.2
click at [58, 0] on html "5878504406 Help Feedback Mark Neri Sylvane Inc - Sales and Service Activities W…" at bounding box center [452, 216] width 905 height 433
paste input "417870552"
type input "5417870552"
drag, startPoint x: 359, startPoint y: 53, endPoint x: 357, endPoint y: 45, distance: 8.1
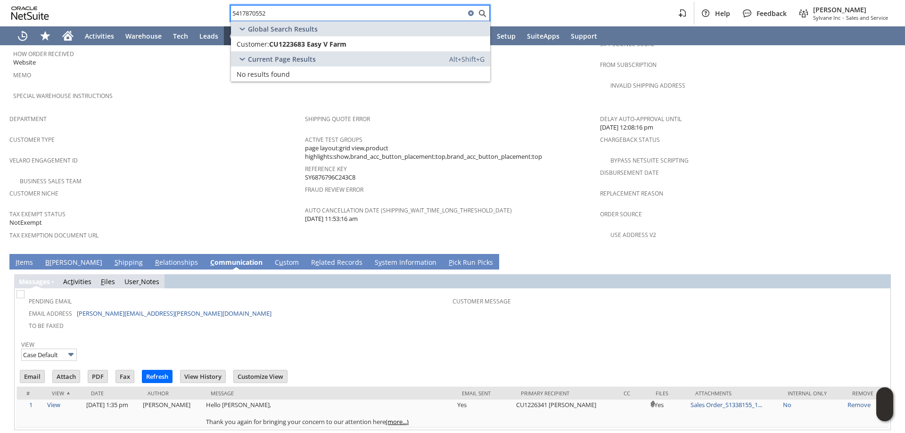
scroll to position [543, 0]
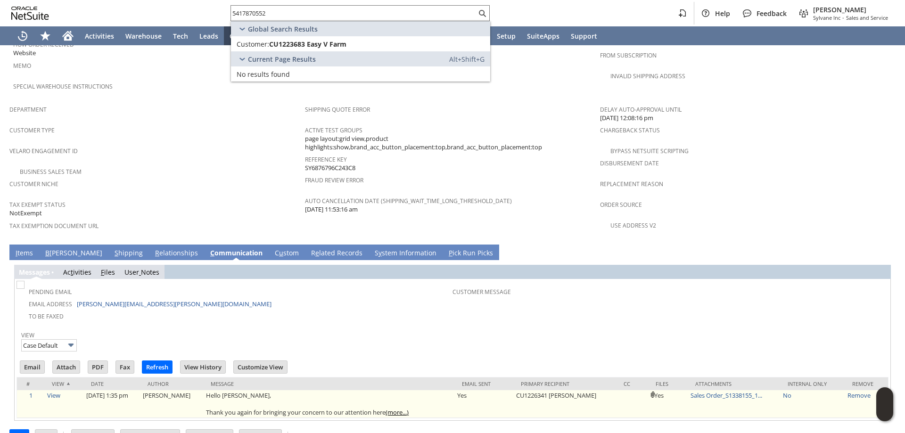
click at [405, 408] on link "(more...)" at bounding box center [396, 412] width 23 height 8
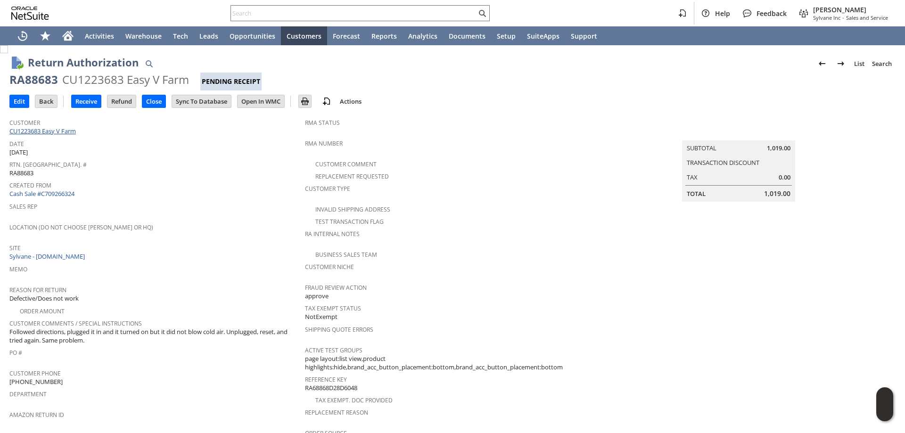
click at [57, 129] on link "CU1223683 Easy V Farm" at bounding box center [43, 131] width 69 height 8
click at [20, 99] on input "Edit" at bounding box center [19, 101] width 19 height 12
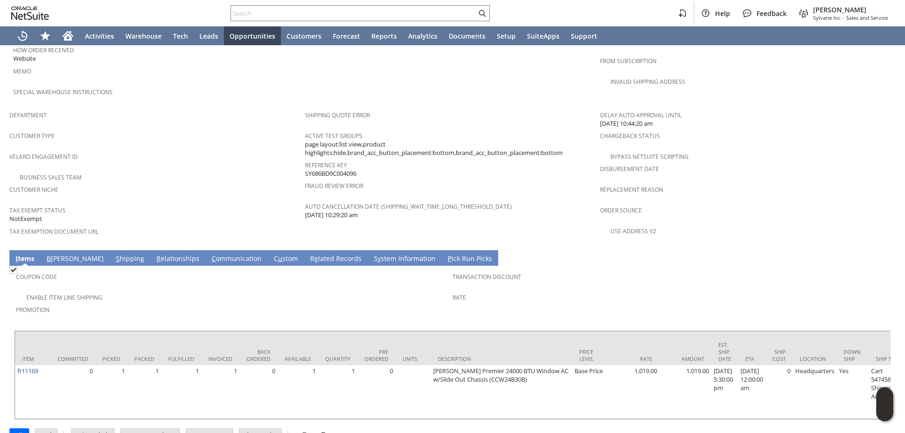
scroll to position [543, 0]
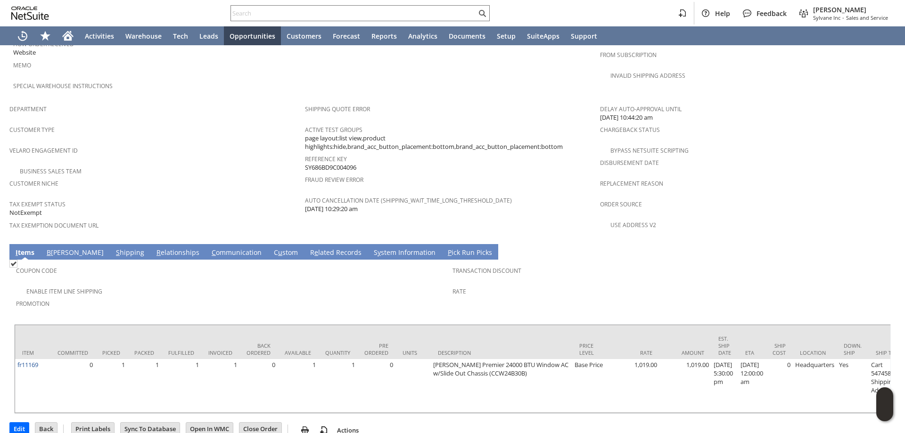
drag, startPoint x: 212, startPoint y: 103, endPoint x: 211, endPoint y: 112, distance: 9.5
click at [212, 105] on td "Department" at bounding box center [156, 111] width 295 height 23
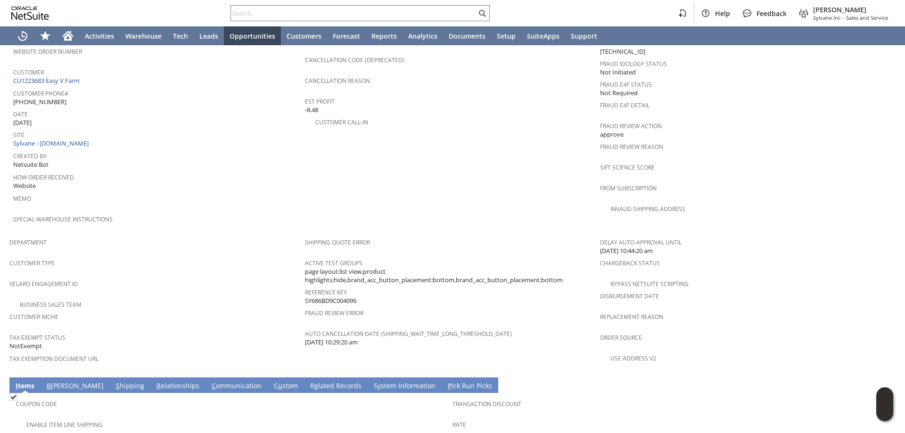
scroll to position [449, 0]
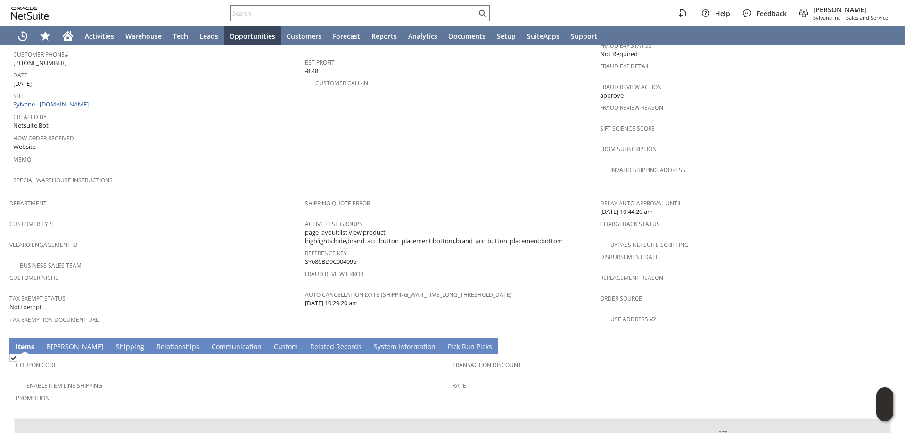
click at [60, 342] on link "B illing" at bounding box center [75, 347] width 62 height 10
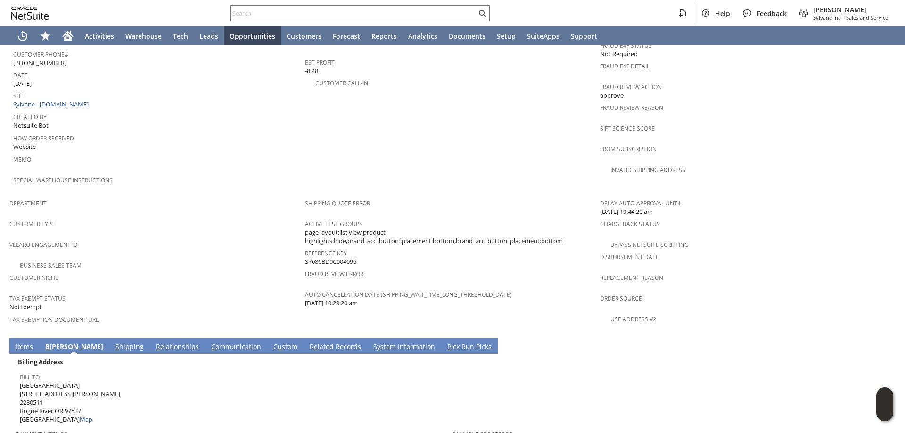
click at [113, 342] on link "S hipping" at bounding box center [129, 347] width 33 height 10
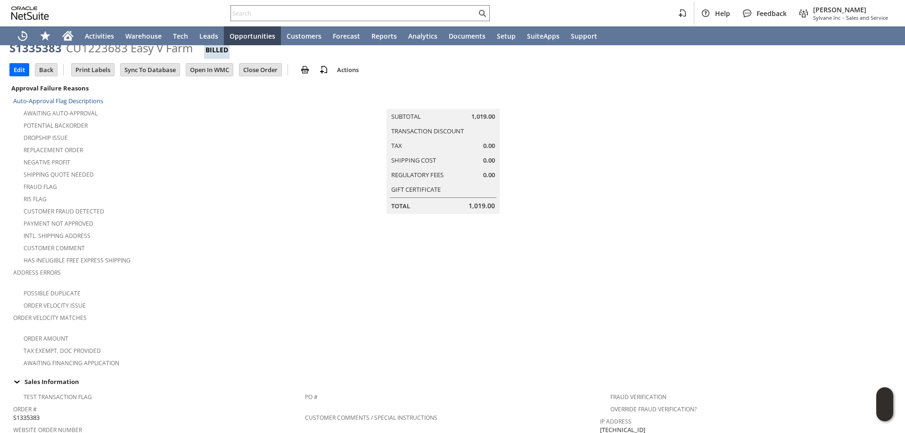
scroll to position [0, 0]
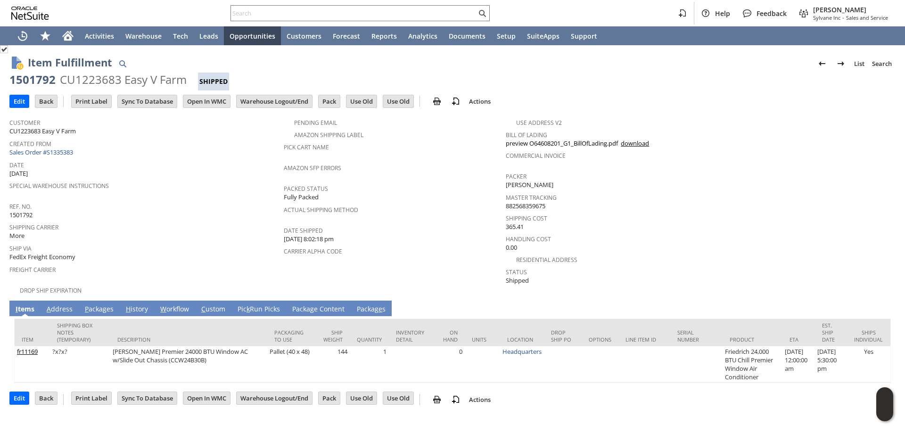
click at [65, 304] on link "A ddress" at bounding box center [59, 309] width 31 height 10
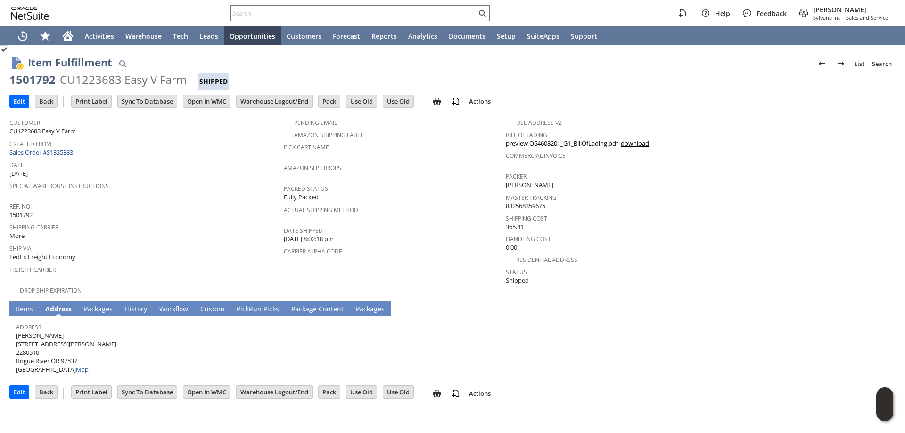
click at [99, 304] on link "P ackages" at bounding box center [98, 309] width 33 height 10
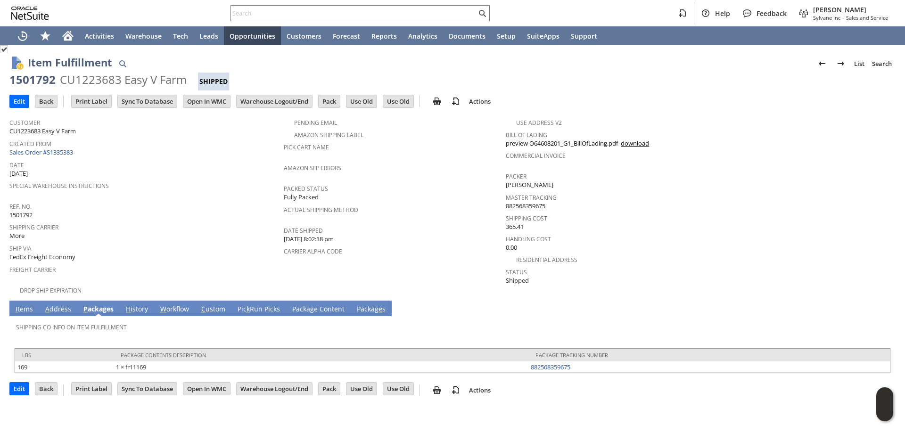
click at [77, 306] on td "P ackages" at bounding box center [98, 309] width 42 height 16
click at [66, 306] on link "A ddress" at bounding box center [58, 309] width 31 height 10
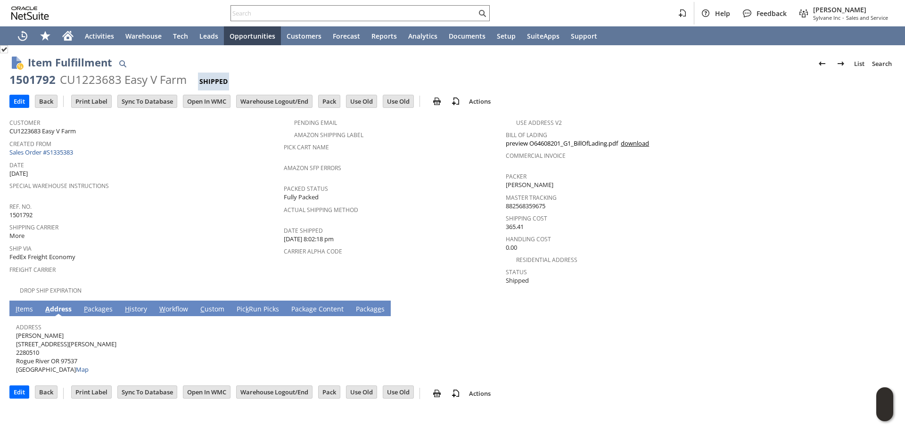
drag, startPoint x: 68, startPoint y: 328, endPoint x: 16, endPoint y: 329, distance: 51.4
click at [16, 331] on span "Christina Arapolu 2557 E Evans Creek Rd 2280510 Rogue River OR 97537 United Sta…" at bounding box center [66, 352] width 100 height 43
copy span "Christina Arapolu"
click at [82, 337] on div "Address Christina Arapolu 2557 E Evans Creek Rd 2280510 Rogue River OR 97537 Un…" at bounding box center [450, 347] width 868 height 54
drag, startPoint x: 82, startPoint y: 335, endPoint x: 26, endPoint y: 338, distance: 55.2
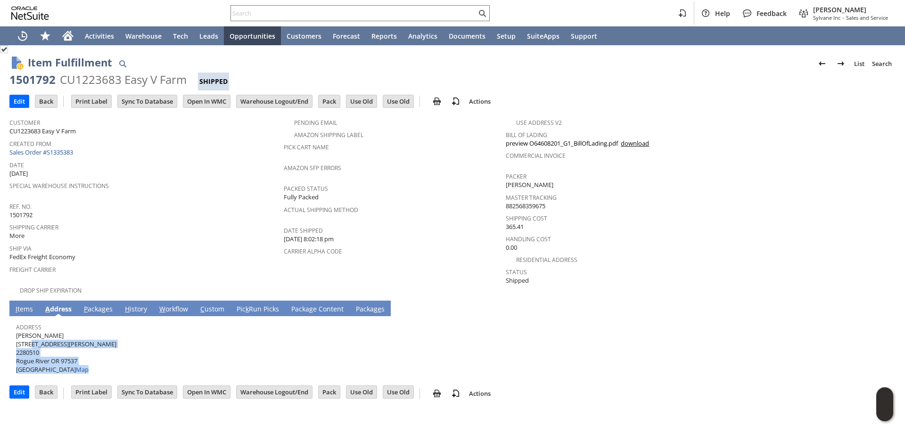
click at [31, 336] on div "Address Christina Arapolu 2557 E Evans Creek Rd 2280510 Rogue River OR 97537 Un…" at bounding box center [450, 347] width 868 height 54
drag, startPoint x: 24, startPoint y: 338, endPoint x: 15, endPoint y: 339, distance: 9.9
click at [24, 338] on span "Christina Arapolu 2557 E Evans Creek Rd 2280510 Rogue River OR 97537 United Sta…" at bounding box center [66, 352] width 100 height 43
drag, startPoint x: 16, startPoint y: 337, endPoint x: 79, endPoint y: 334, distance: 62.3
click at [79, 334] on span "Christina Arapolu 2557 E Evans Creek Rd 2280510 Rogue River OR 97537 United Sta…" at bounding box center [66, 352] width 100 height 43
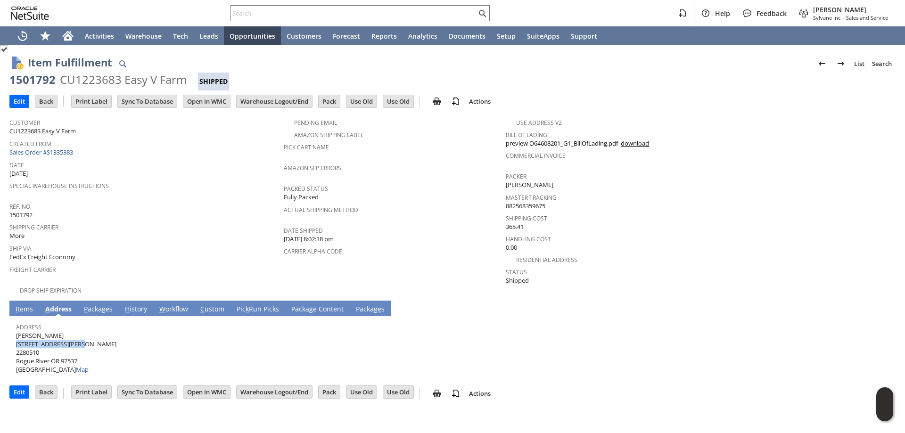
copy span "[STREET_ADDRESS][PERSON_NAME]"
drag, startPoint x: 61, startPoint y: 354, endPoint x: 79, endPoint y: 354, distance: 17.9
click at [79, 354] on span "Christina Arapolu 2557 E Evans Creek Rd 2280510 Rogue River OR 97537 United Sta…" at bounding box center [66, 352] width 100 height 43
copy span "97537"
drag, startPoint x: 49, startPoint y: 353, endPoint x: 177, endPoint y: 296, distance: 140.3
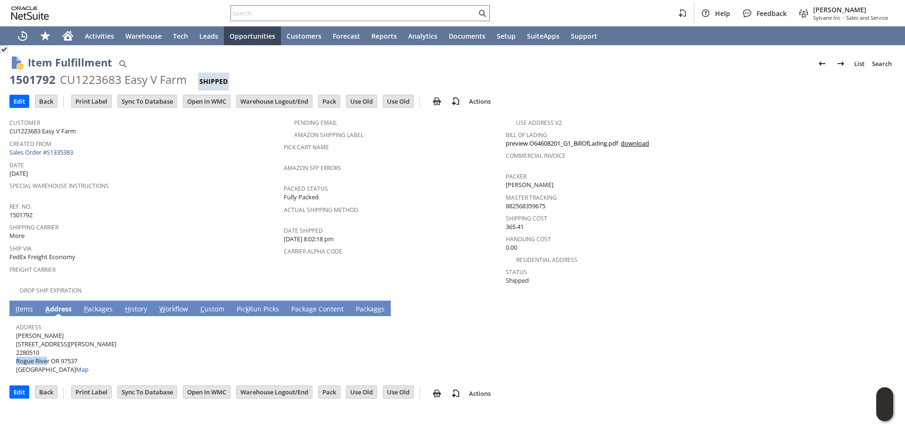
click at [17, 352] on span "Christina Arapolu 2557 E Evans Creek Rd 2280510 Rogue River OR 97537 United Sta…" at bounding box center [66, 352] width 100 height 43
copy span "Rogue Rive"
click at [29, 304] on link "I tems" at bounding box center [24, 309] width 22 height 10
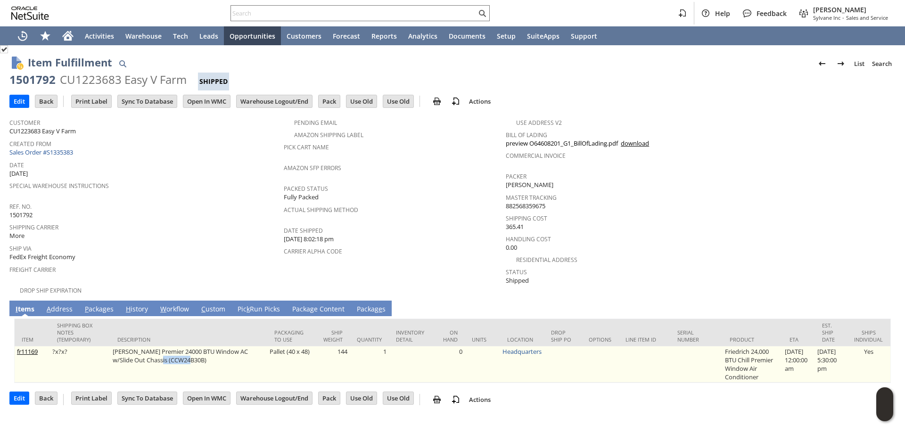
drag, startPoint x: 149, startPoint y: 353, endPoint x: 183, endPoint y: 351, distance: 34.0
click at [183, 351] on td "[PERSON_NAME] Premier 24000 BTU Window AC w/Slide Out Chassis (CCW24B30B)" at bounding box center [188, 364] width 157 height 36
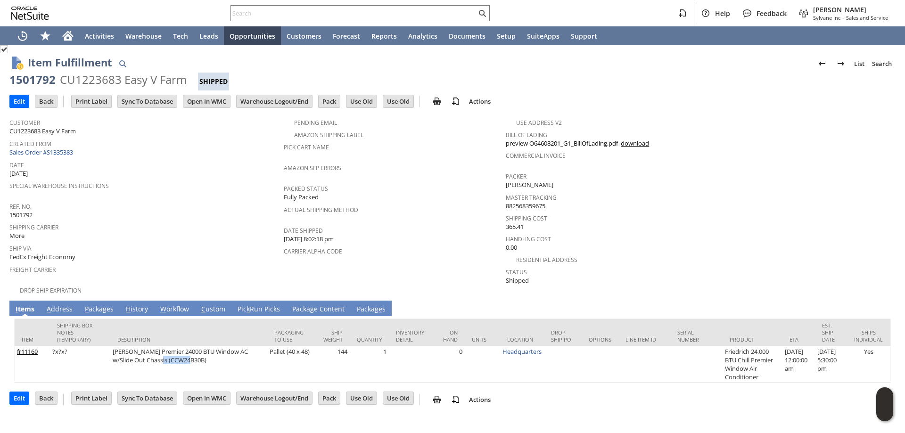
copy td "CCW24B30B"
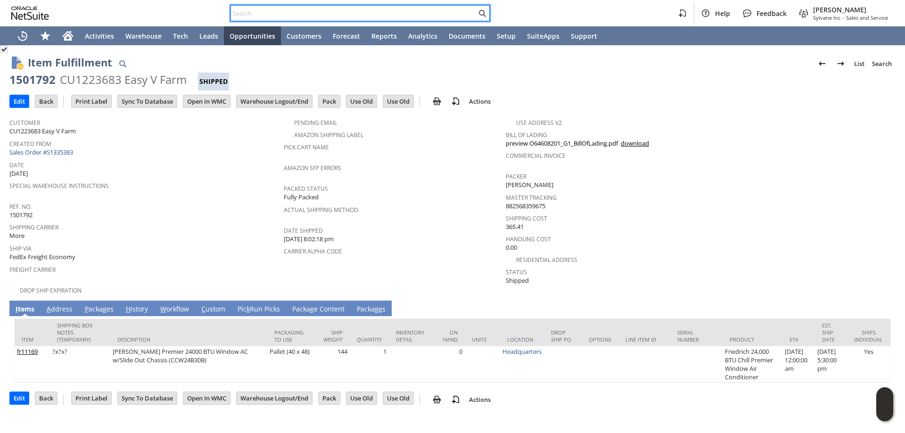
click at [370, 15] on input "text" at bounding box center [353, 13] width 245 height 11
paste input "2083718411"
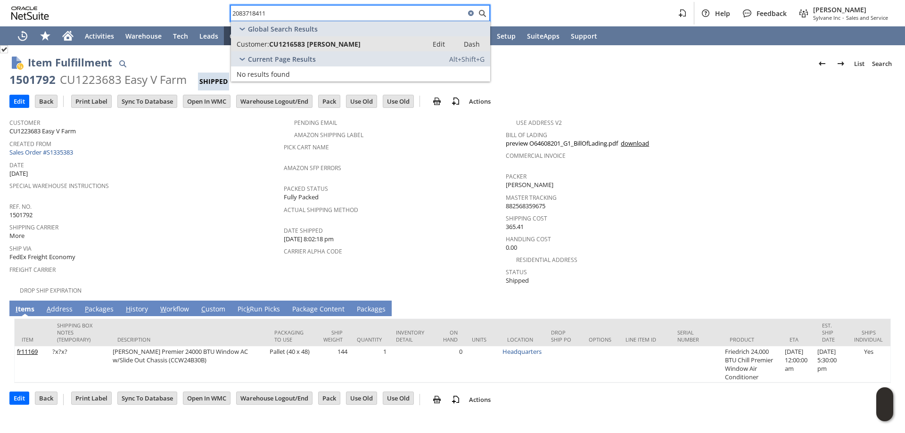
type input "2083718411"
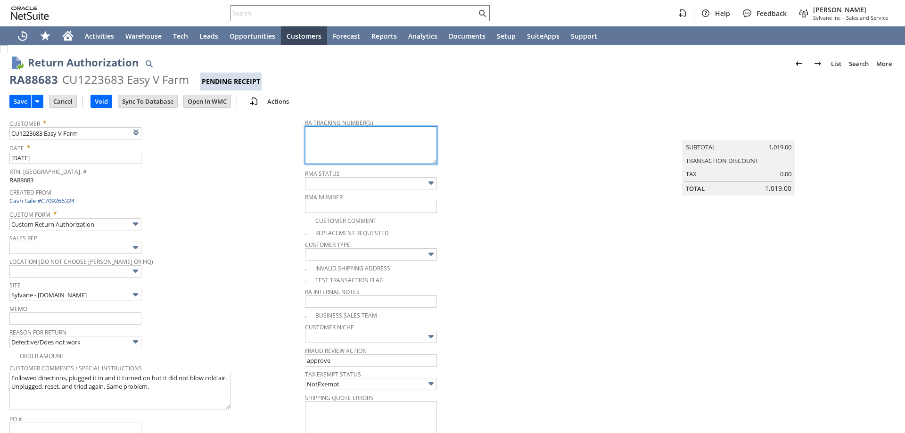
click at [370, 147] on textarea at bounding box center [371, 145] width 132 height 38
paste textarea "FedEx Freight Economy20250811MED176854 08/11/2025 1 144.00 LBS 1:00 PM - 5:00 PM"
type textarea "FedEx Freight Economy20250811MED176854 08/11/2025 1 144.00 LBS 1:00 PM - 5:00 PM"
type input "Add"
type input "Copy Previous"
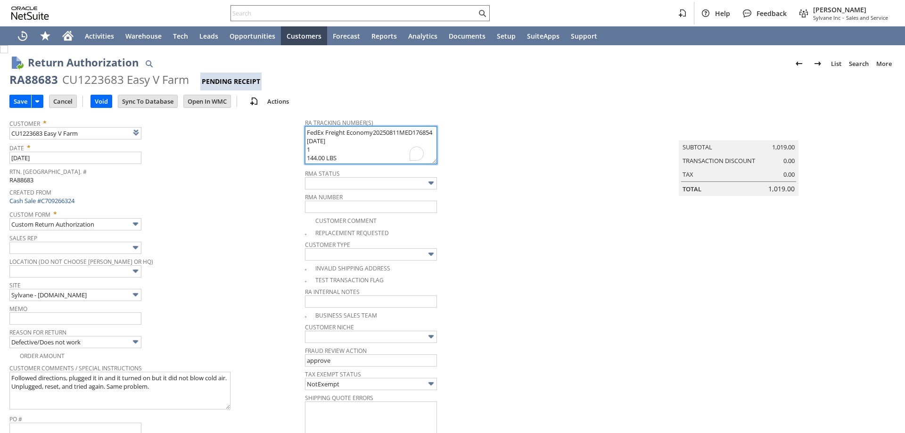
scroll to position [16, 0]
click at [288, 143] on tr "Customer * CU1223683 Easy V Farm List Search Date * 7/27/2025 Rtn. Auth. # RA88…" at bounding box center [452, 404] width 886 height 580
drag, startPoint x: 342, startPoint y: 157, endPoint x: 306, endPoint y: 150, distance: 37.0
click at [301, 152] on tr "Customer * CU1223683 Easy V Farm List Search Date * 7/27/2025 Rtn. Auth. # RA88…" at bounding box center [452, 404] width 886 height 580
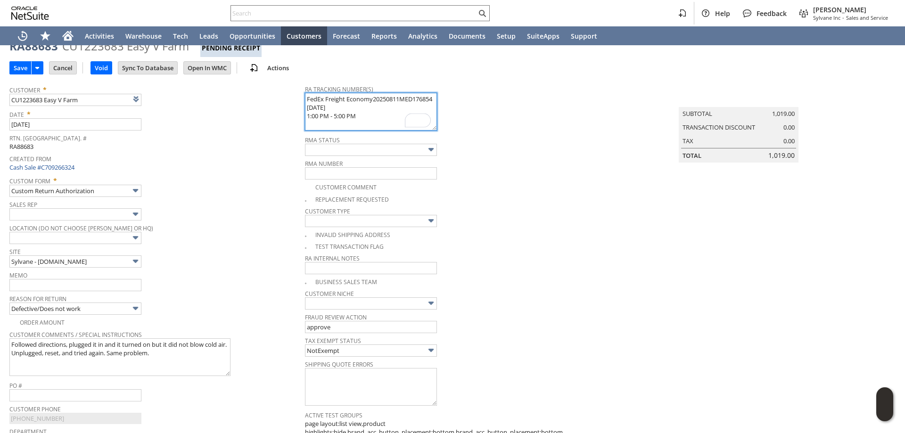
scroll to position [0, 0]
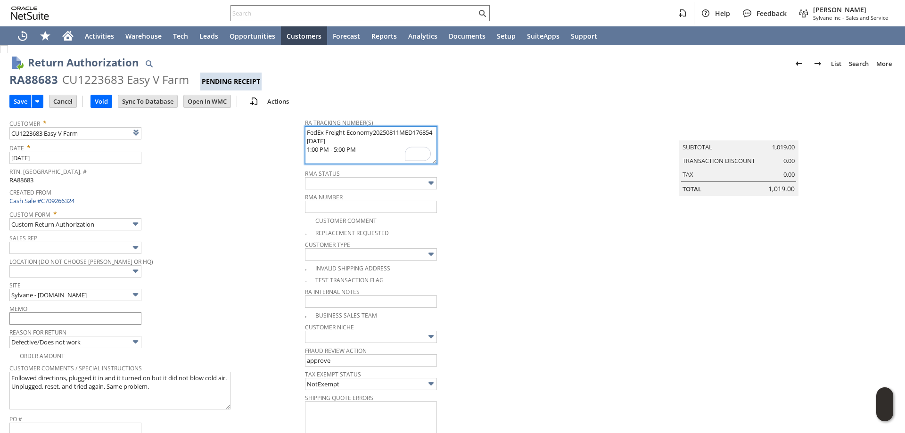
type textarea "FedEx Freight Economy20250811MED176854 08/11/2025 1:00 PM - 5:00 PM"
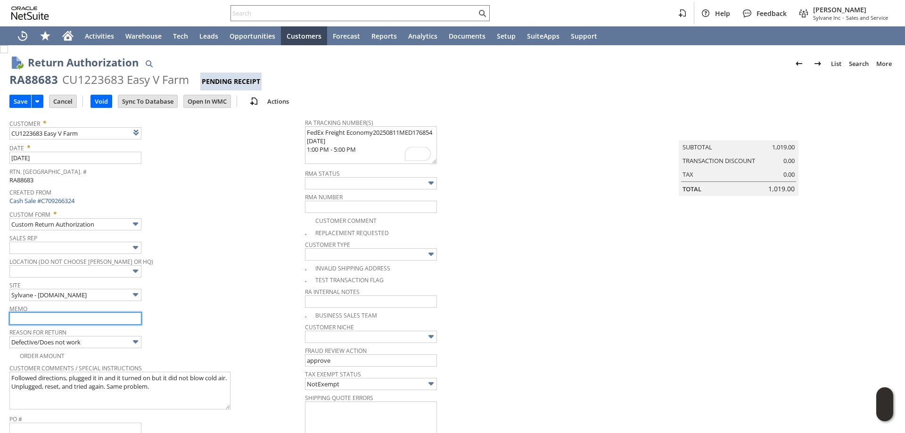
click at [76, 325] on input "text" at bounding box center [75, 318] width 132 height 12
type input "Refund once received"
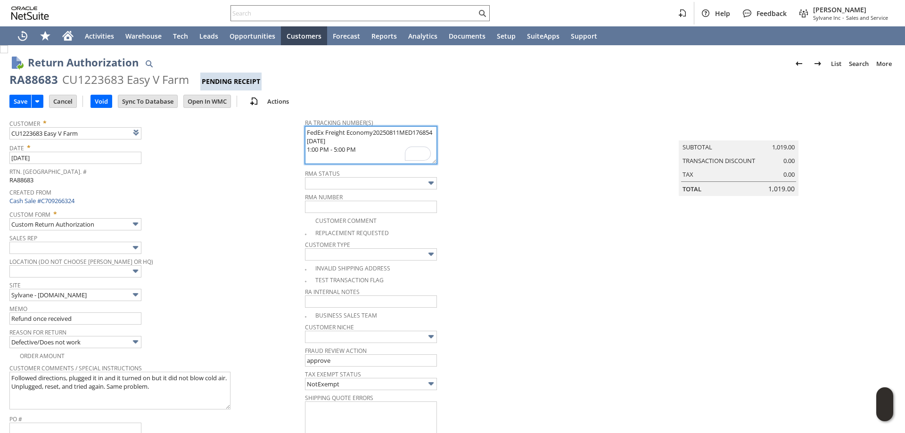
click at [305, 136] on textarea "FedEx Freight Economy20250811MED176854 08/11/2025 1:00 PM - 5:00 PM" at bounding box center [371, 145] width 132 height 38
click at [352, 128] on textarea "FedEx Freight Economy20250811MED176854 08/11/2025 1:00 PM - 5:00 PM" at bounding box center [371, 145] width 132 height 38
paste textarea "8834 7887 2648"
type textarea "8834 7887 2648 FedEx Freight Economy20250811MED176854 08/11/2025 1:00 PM - 5:00…"
click at [18, 100] on input "Save" at bounding box center [20, 101] width 21 height 12
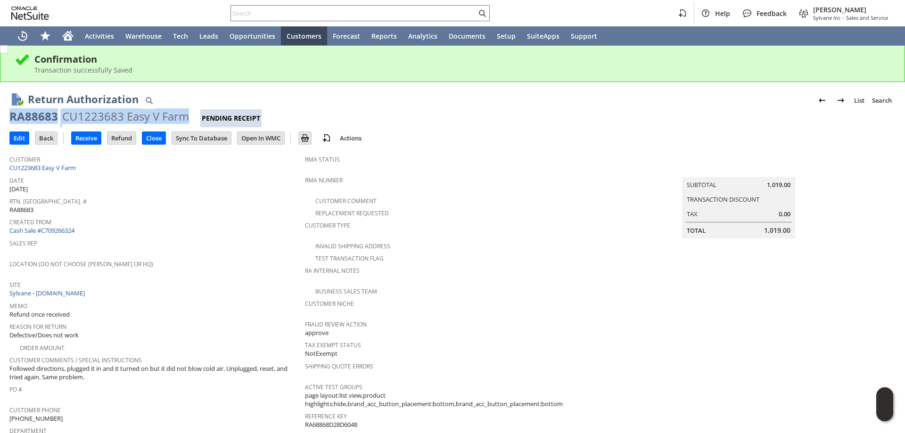
drag, startPoint x: 187, startPoint y: 117, endPoint x: 10, endPoint y: 111, distance: 176.3
click at [10, 111] on div "RA88683 CU1223683 Easy V Farm Pending Receipt" at bounding box center [452, 118] width 886 height 18
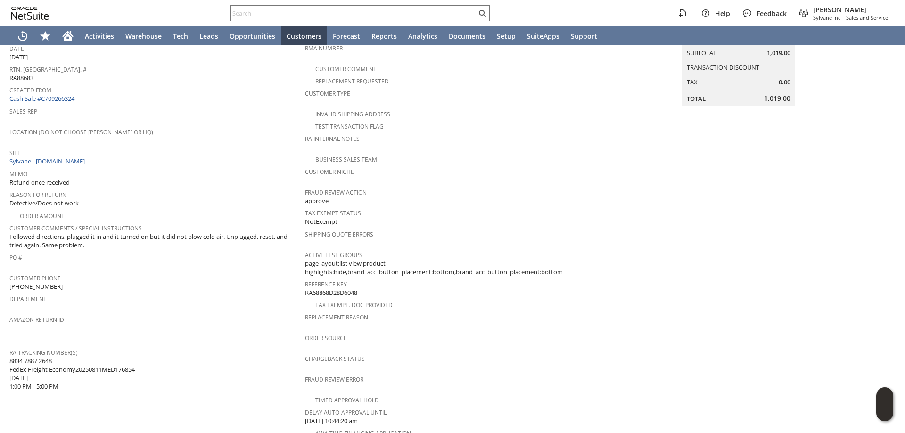
scroll to position [141, 0]
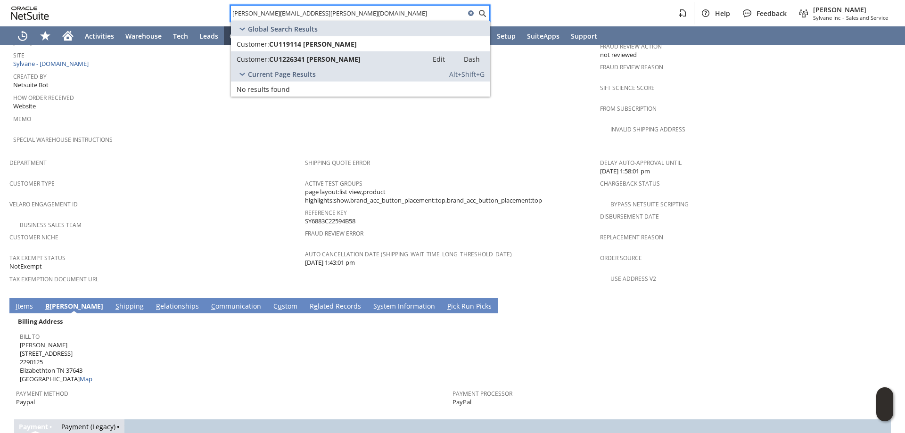
scroll to position [471, 0]
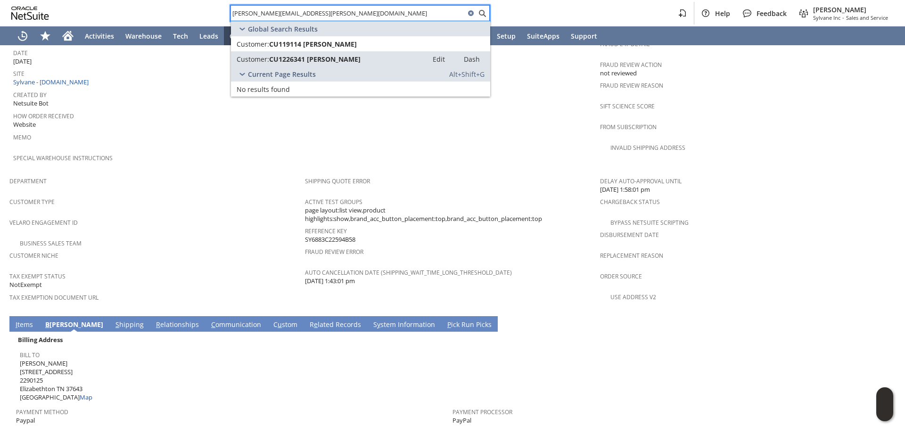
click at [28, 320] on link "I tems" at bounding box center [24, 325] width 22 height 10
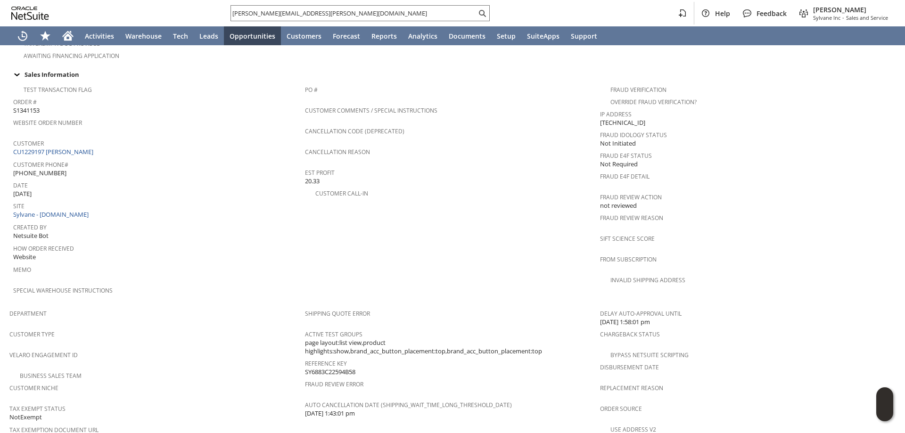
scroll to position [299, 0]
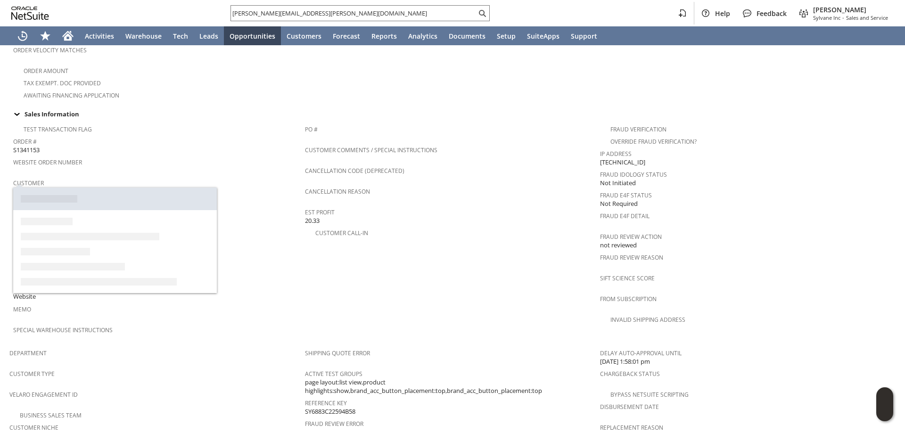
click at [66, 187] on link "CU1229197 [PERSON_NAME]" at bounding box center [54, 191] width 82 height 8
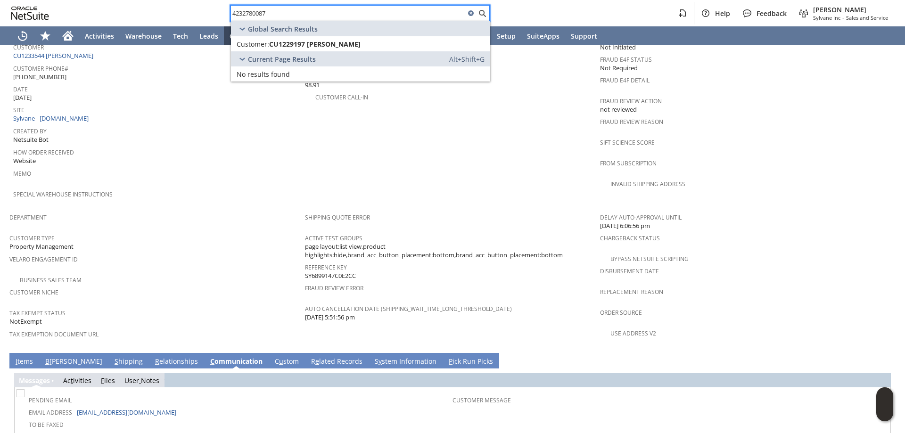
scroll to position [528, 0]
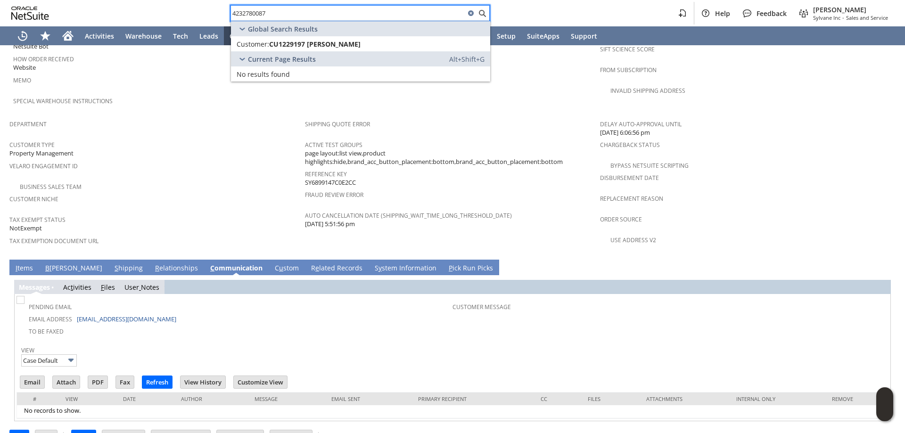
click at [21, 263] on link "I tems" at bounding box center [24, 268] width 22 height 10
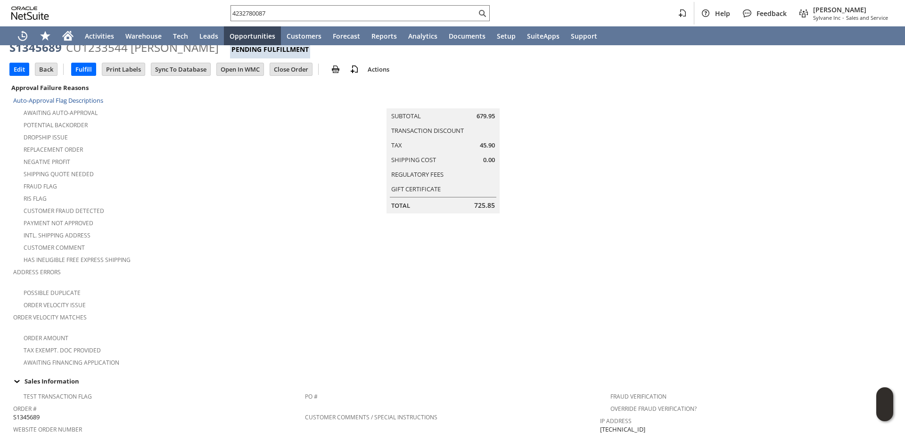
scroll to position [0, 0]
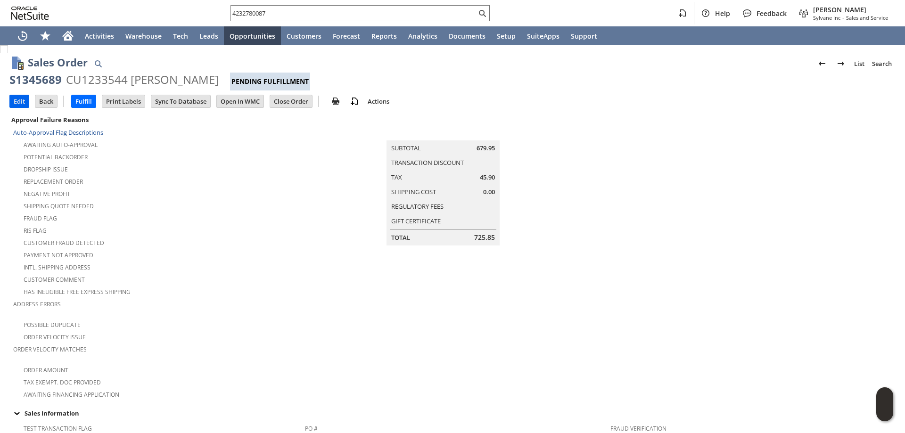
click at [23, 102] on input "Edit" at bounding box center [19, 101] width 19 height 12
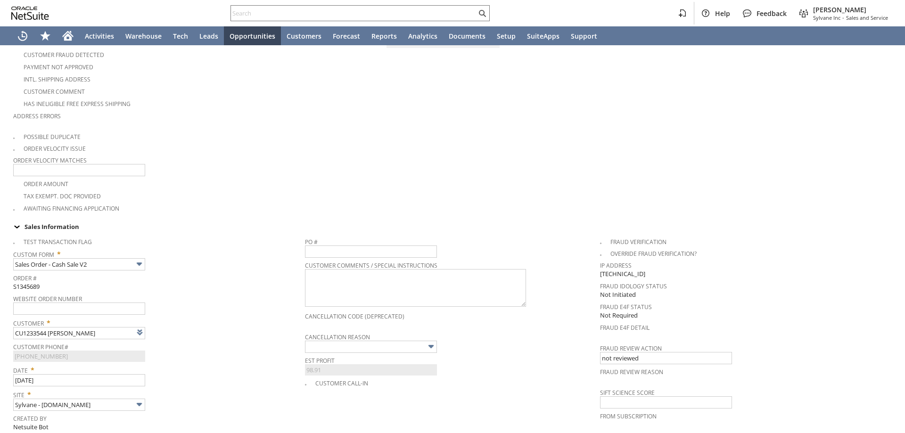
scroll to position [188, 0]
click at [94, 277] on tbody "Test Transaction Flag Custom Form * Sales Order - Cash Sale V2 Order # S1345689…" at bounding box center [159, 368] width 292 height 272
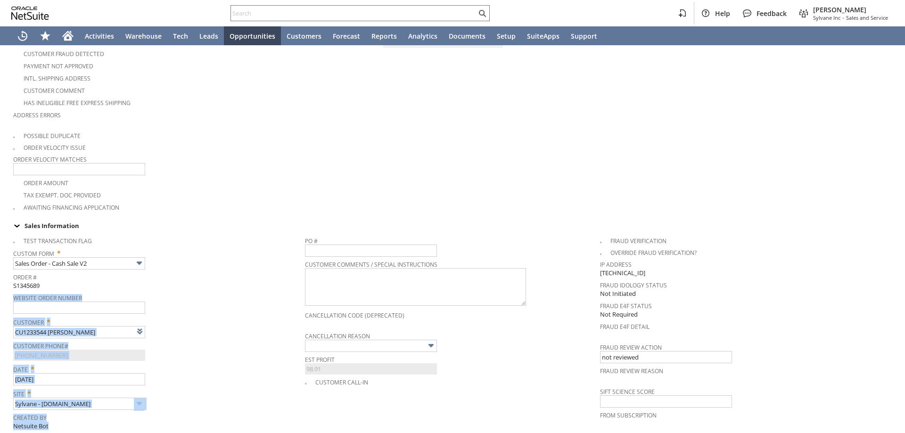
scroll to position [377, 0]
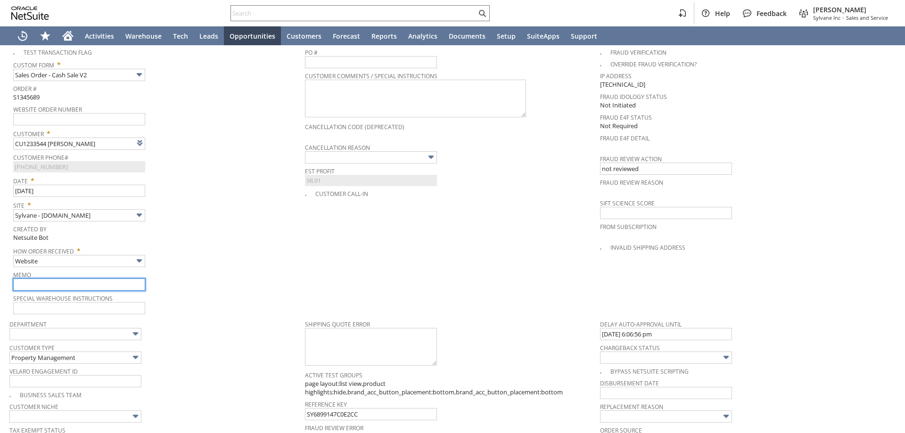
click at [97, 278] on input "text" at bounding box center [79, 284] width 132 height 12
type input "Intelligent Recommendations ⁰"
type input "c"
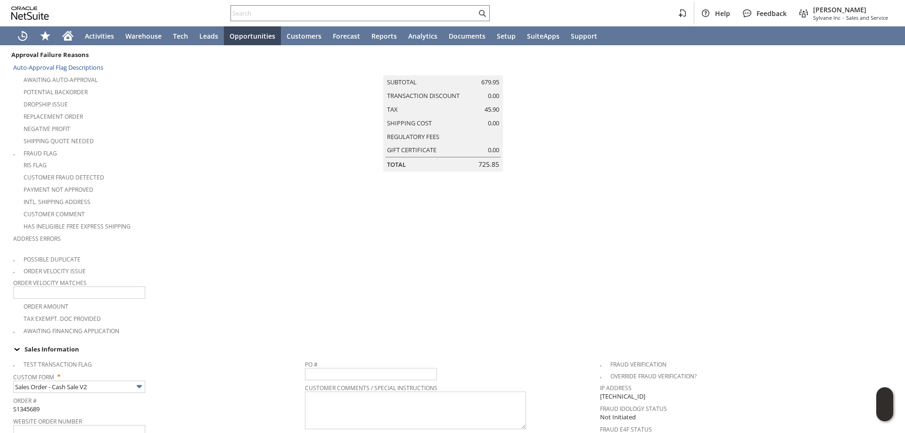
scroll to position [47, 0]
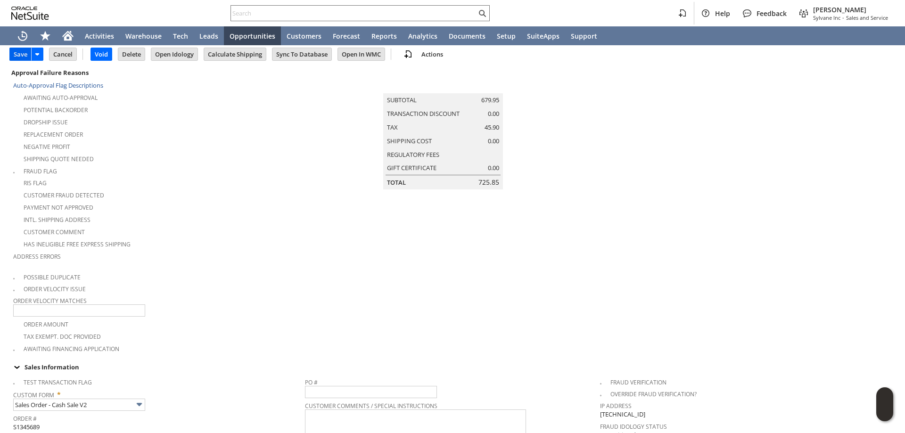
type input "8/11 requesting to cancel"
click at [17, 53] on input "Save" at bounding box center [20, 54] width 21 height 12
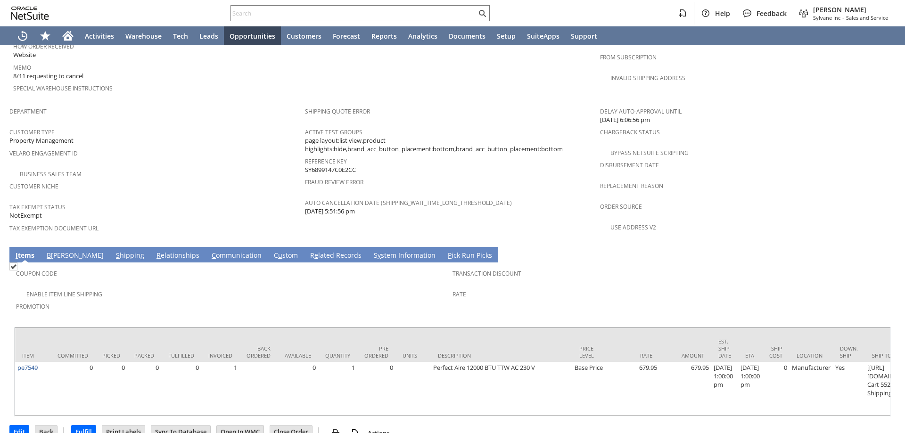
scroll to position [344, 0]
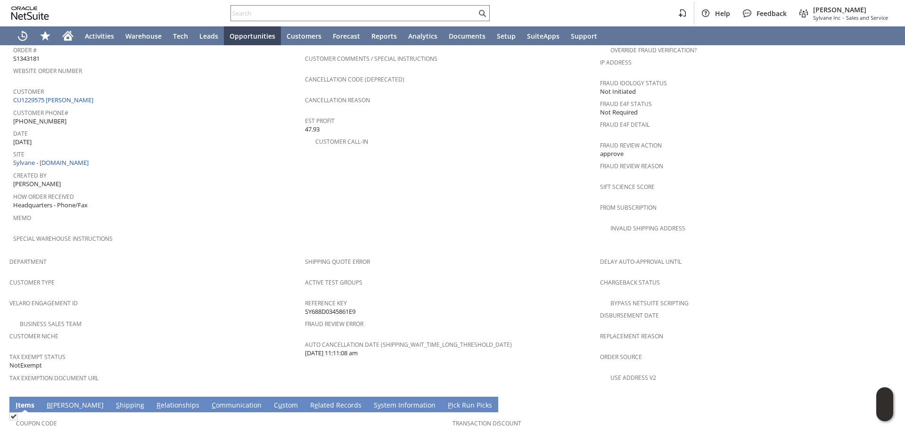
scroll to position [543, 0]
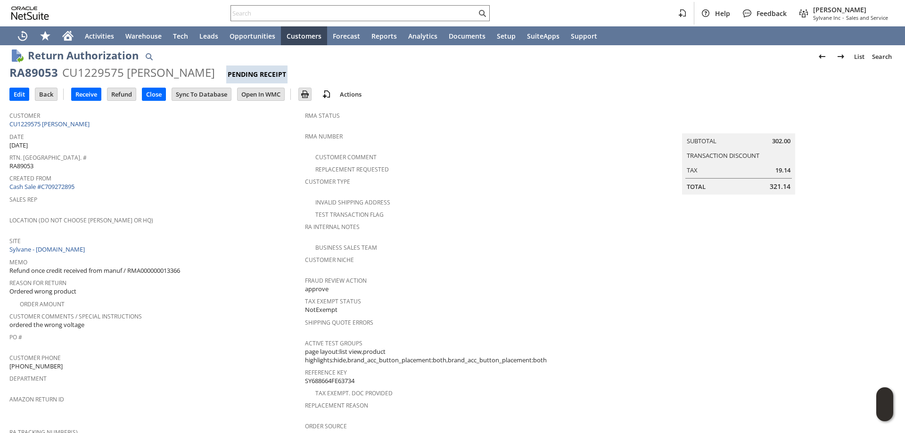
scroll to position [16, 0]
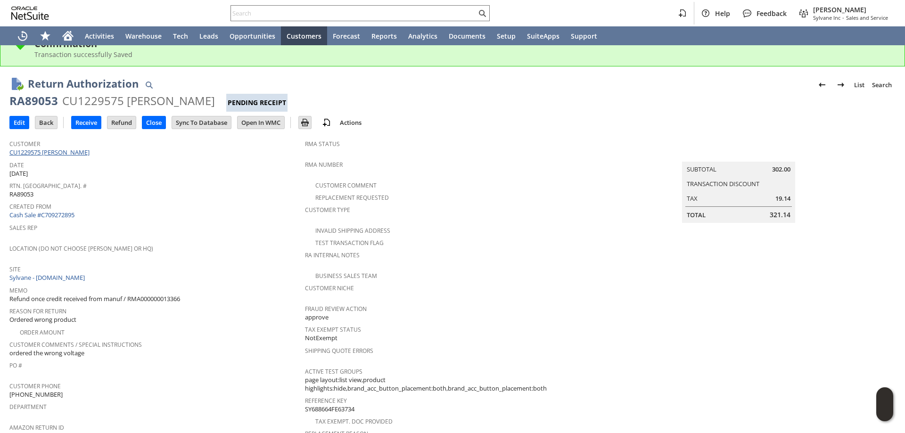
click at [66, 154] on link "CU1229575 [PERSON_NAME]" at bounding box center [50, 152] width 82 height 8
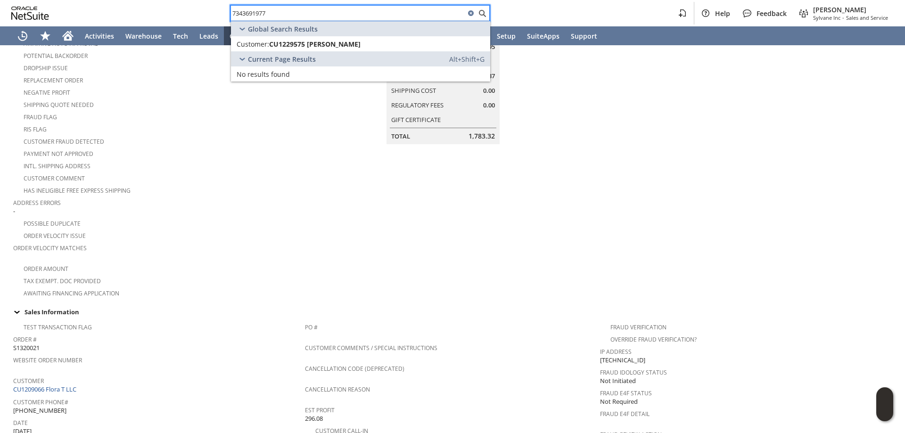
scroll to position [236, 0]
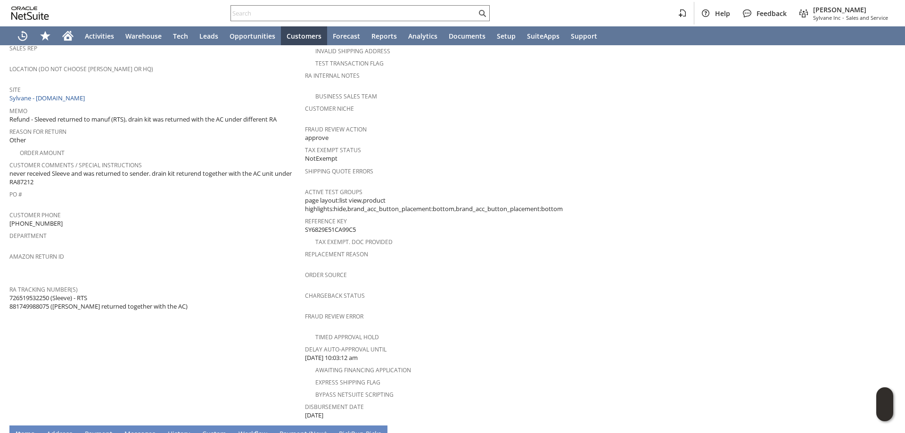
scroll to position [90, 0]
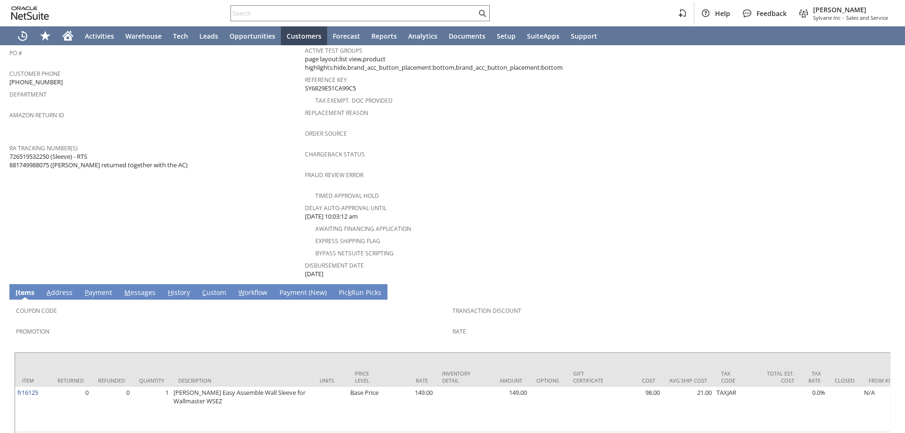
scroll to position [159, 0]
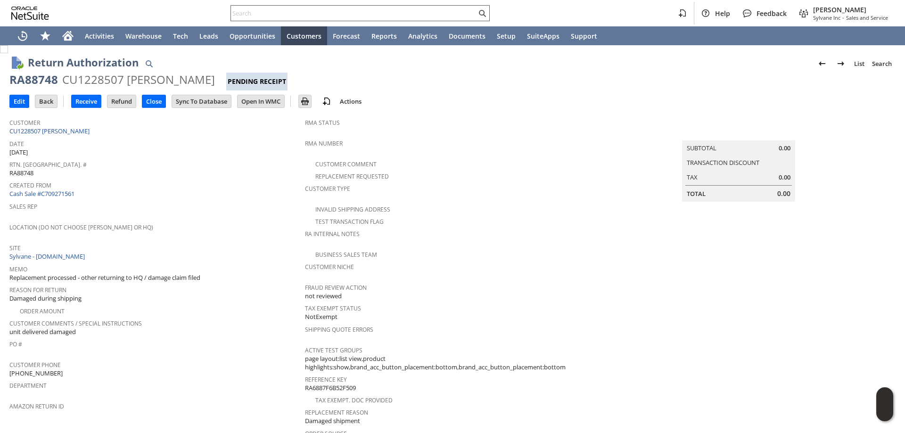
click at [260, 14] on input "text" at bounding box center [353, 13] width 245 height 11
paste input "997012201065587"
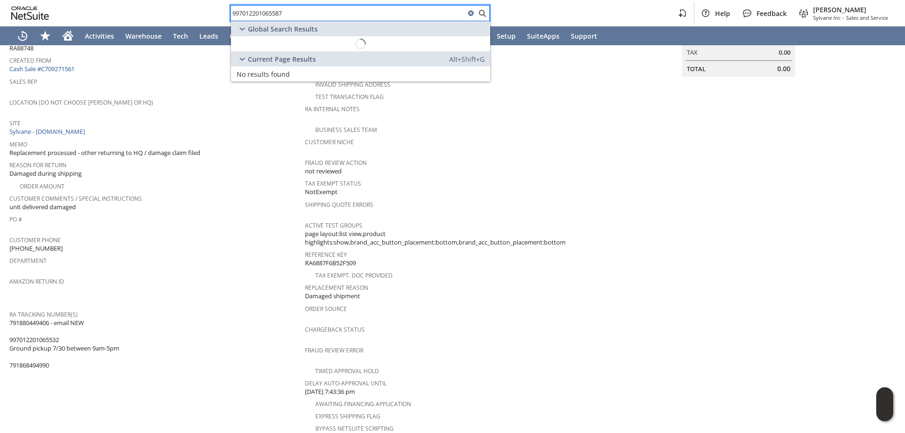
scroll to position [141, 0]
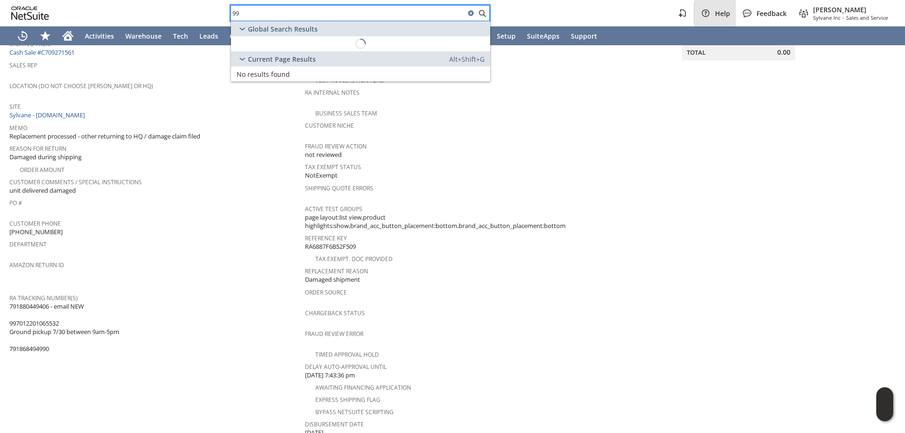
type input "9"
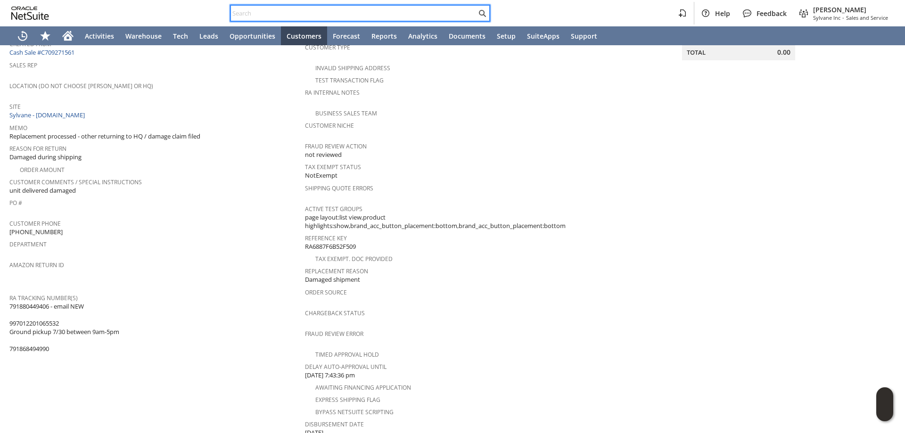
click at [378, 12] on input "text" at bounding box center [353, 13] width 245 height 11
paste input "mi16259"
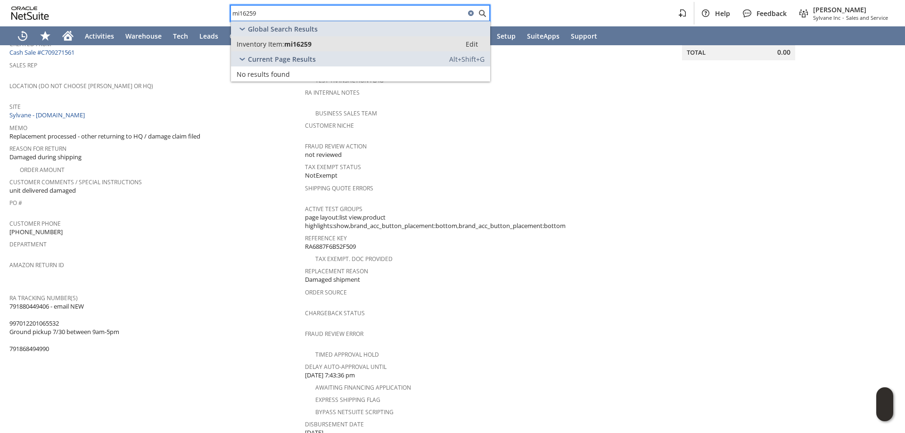
type input "mi16259"
click at [337, 45] on div "Inventory Item: mi16259" at bounding box center [346, 44] width 219 height 9
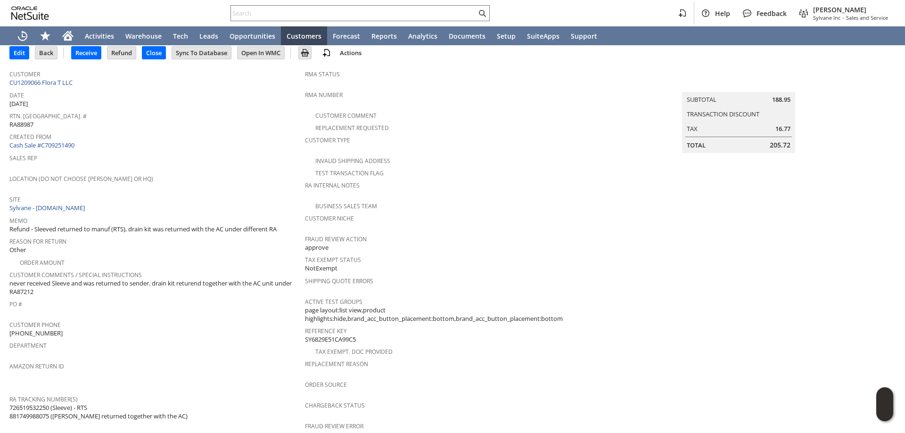
scroll to position [43, 0]
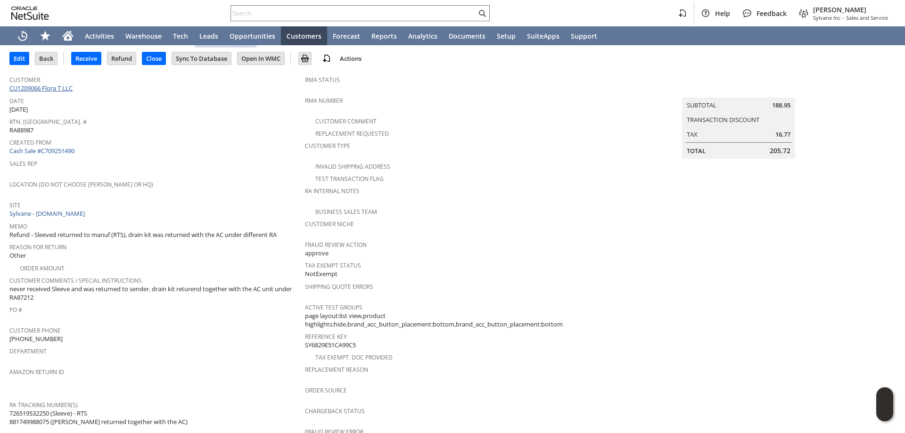
click at [63, 88] on link "CU1209066 Flora T LLC" at bounding box center [41, 88] width 65 height 8
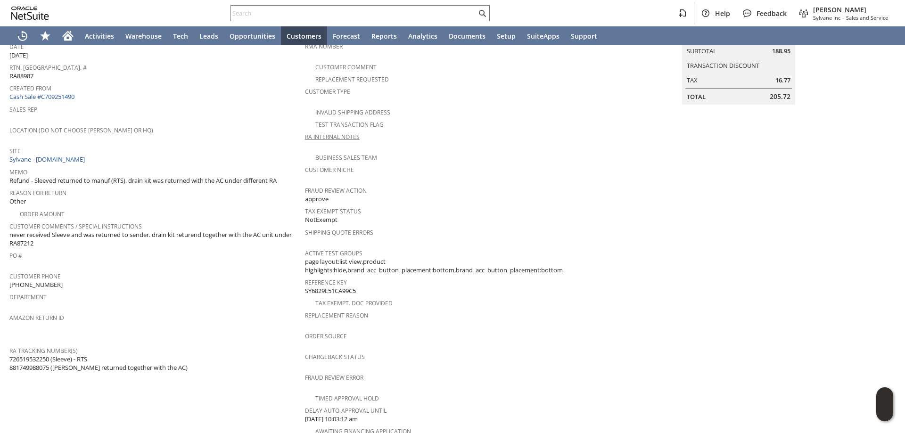
scroll to position [141, 0]
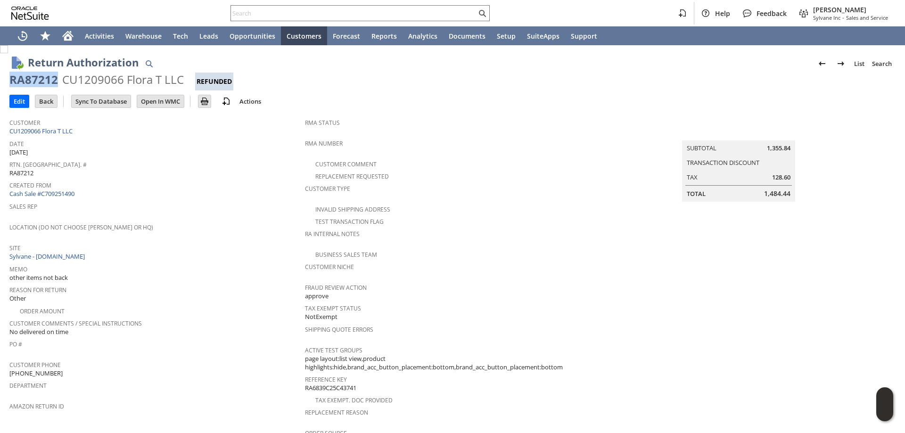
drag, startPoint x: 57, startPoint y: 78, endPoint x: 11, endPoint y: 76, distance: 46.7
click at [11, 76] on div "RA87212 CU1209066 Flora T LLC Refunded" at bounding box center [452, 81] width 886 height 18
copy div "RA87212"
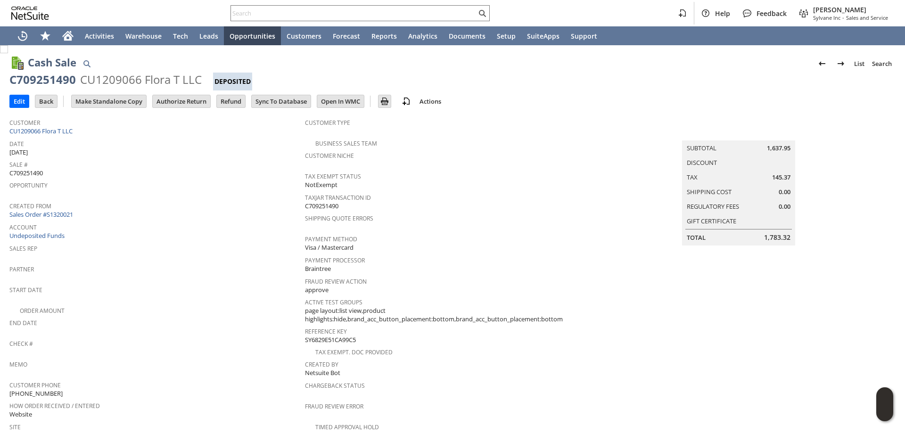
click at [192, 103] on input "Authorize Return" at bounding box center [181, 101] width 57 height 12
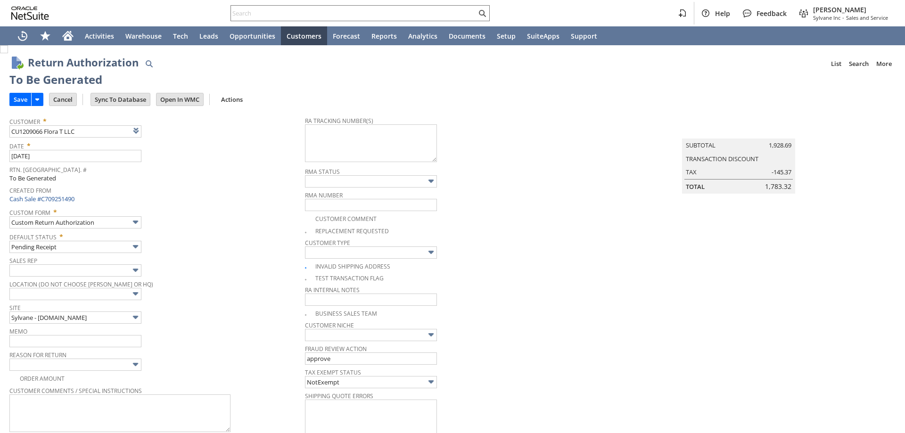
scroll to position [229, 0]
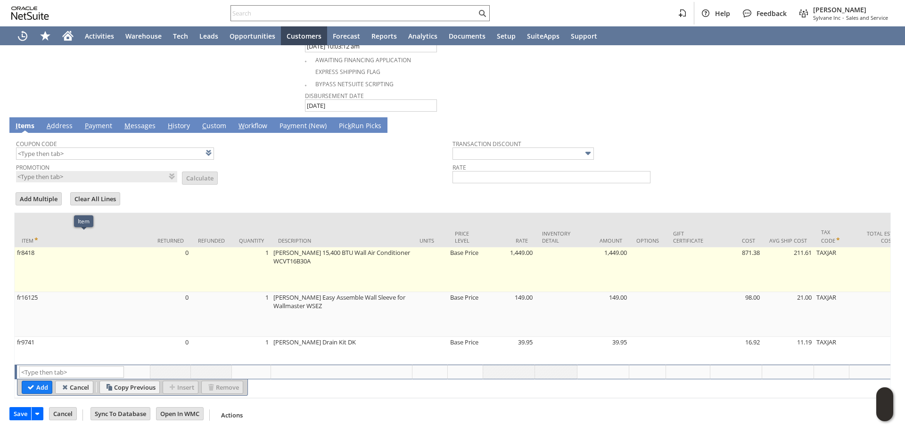
click at [109, 258] on td "fr8418" at bounding box center [83, 269] width 136 height 45
type input "fr8418"
type input "OK"
type input "Make Copy"
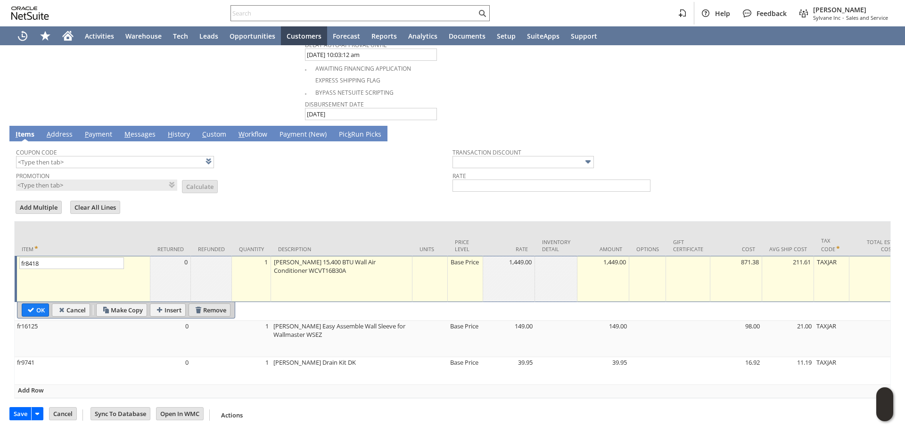
click at [211, 304] on input "Remove" at bounding box center [209, 310] width 41 height 12
type input "fr16125"
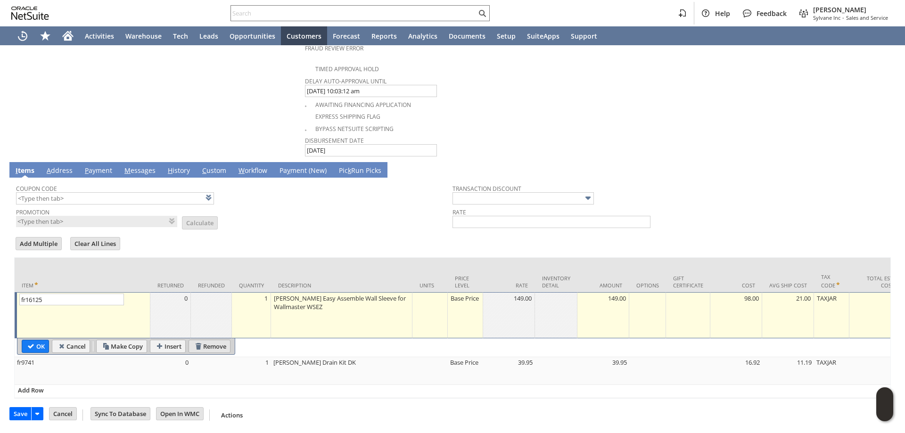
click at [223, 340] on input "Remove" at bounding box center [209, 346] width 41 height 12
type input "fr9741"
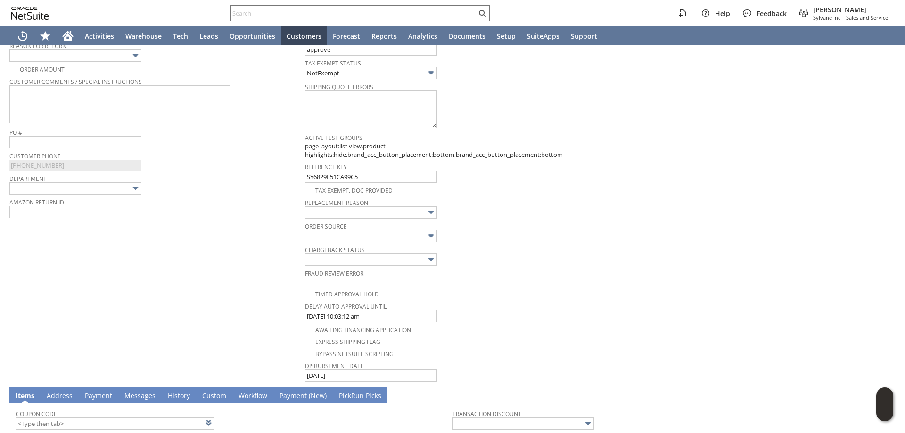
scroll to position [168, 0]
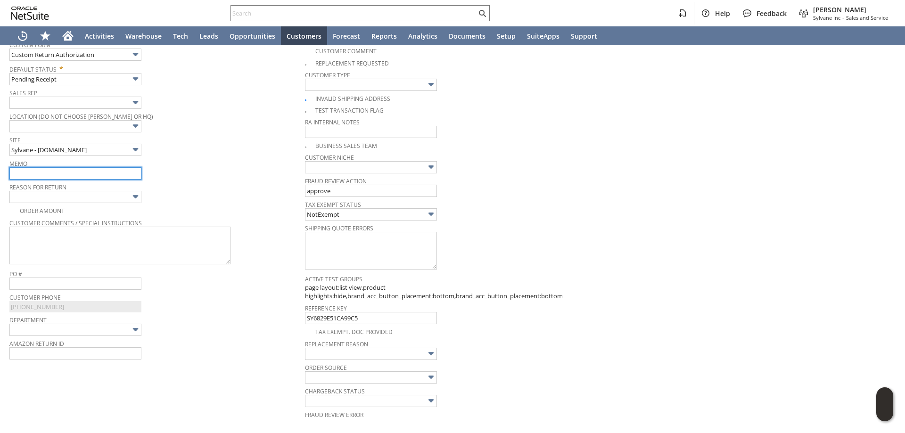
click at [82, 174] on input "text" at bounding box center [75, 173] width 132 height 12
click at [127, 172] on input "refund - confirming with warehouse if this drain kit was returned together with…" at bounding box center [75, 173] width 132 height 12
paste input "RA87212"
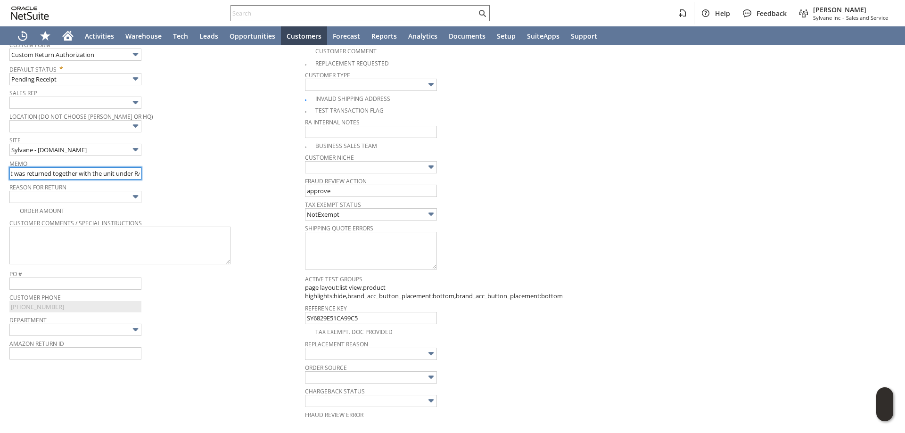
scroll to position [0, 165]
type input "refund - confirming with warehouse if this drain kit was returned together with…"
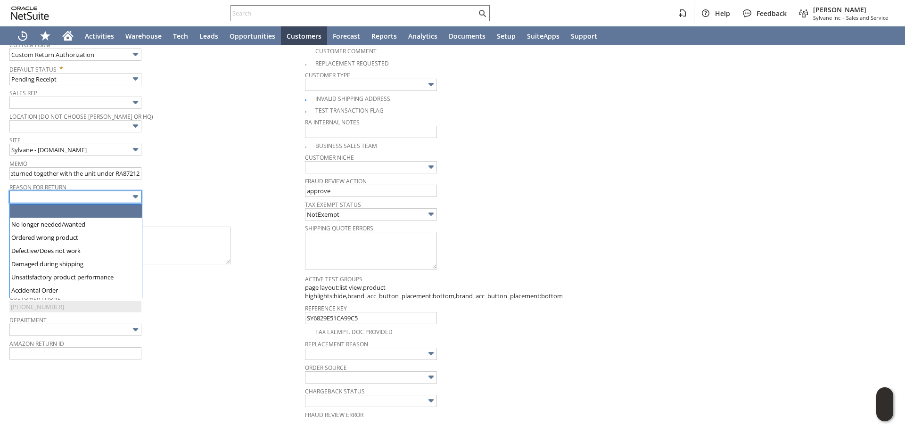
scroll to position [0, 0]
click at [92, 196] on input "text" at bounding box center [75, 197] width 132 height 12
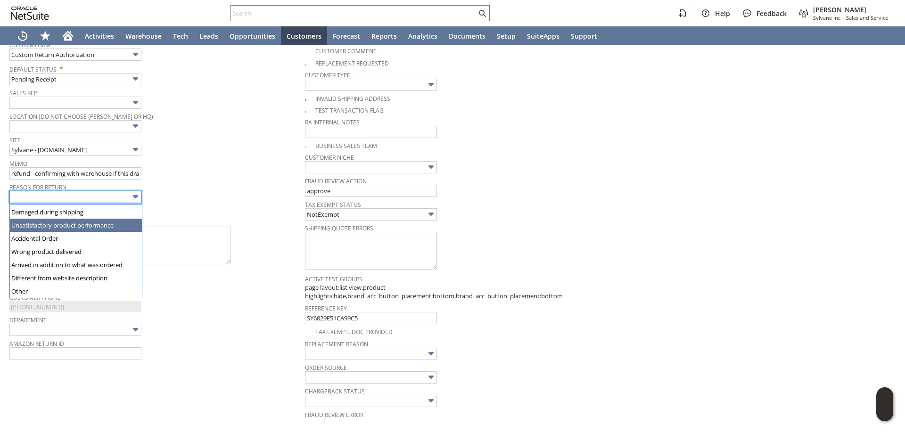
scroll to position [65, 0]
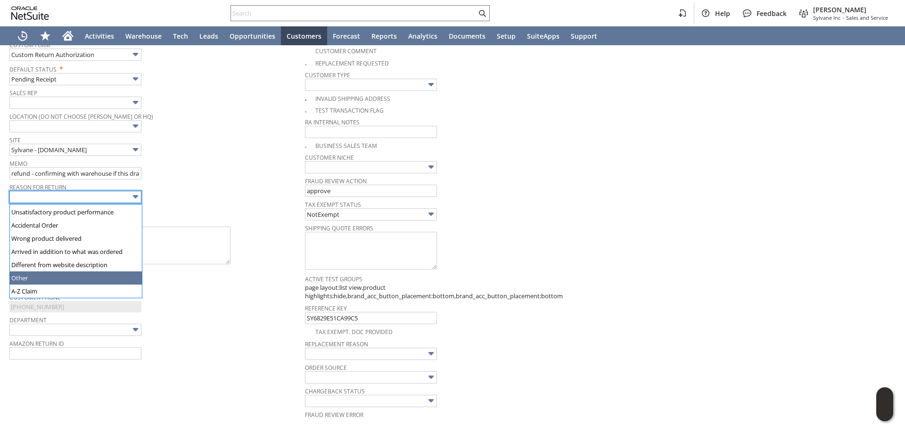
type input "Other"
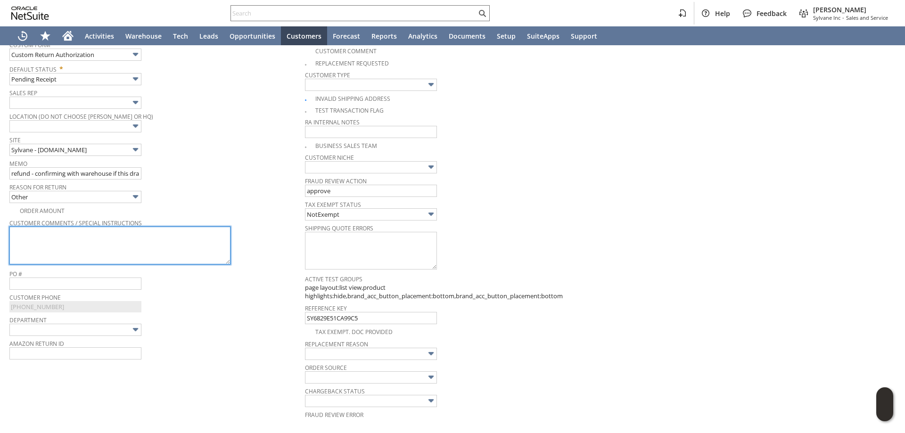
click at [75, 252] on textarea at bounding box center [119, 246] width 221 height 38
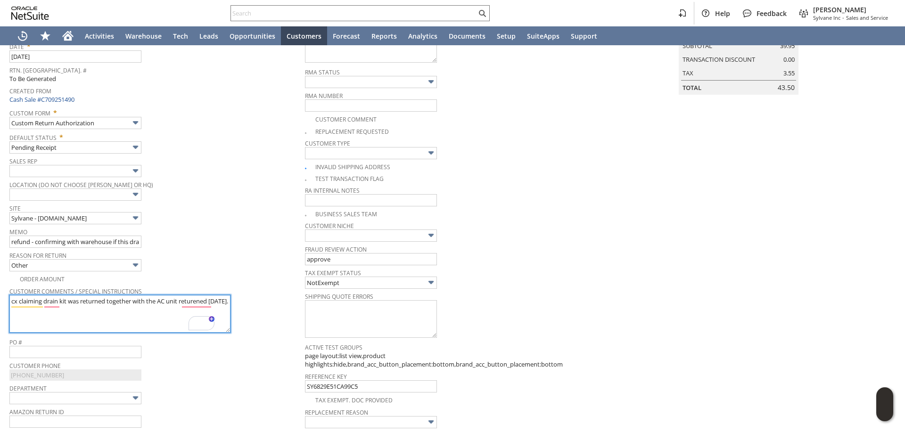
scroll to position [74, 0]
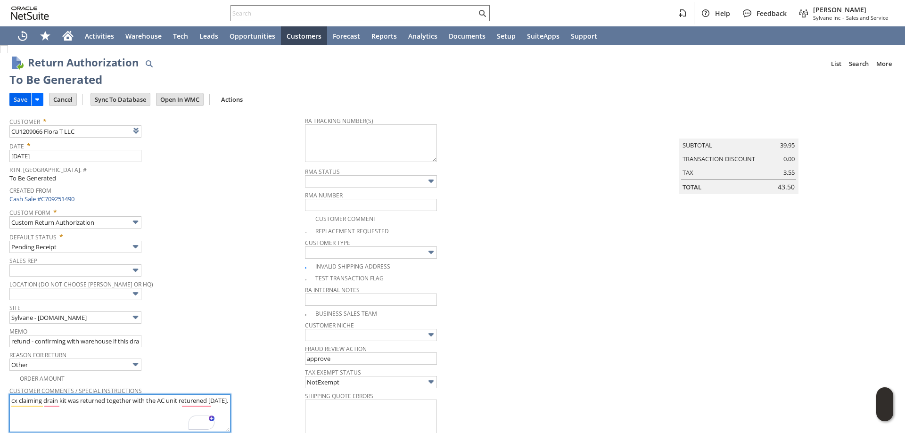
type textarea "cx claiming drain kit was returned together with the AC unit returened [DATE]."
click at [22, 100] on input "Save" at bounding box center [20, 99] width 21 height 12
